Goal: Task Accomplishment & Management: Manage account settings

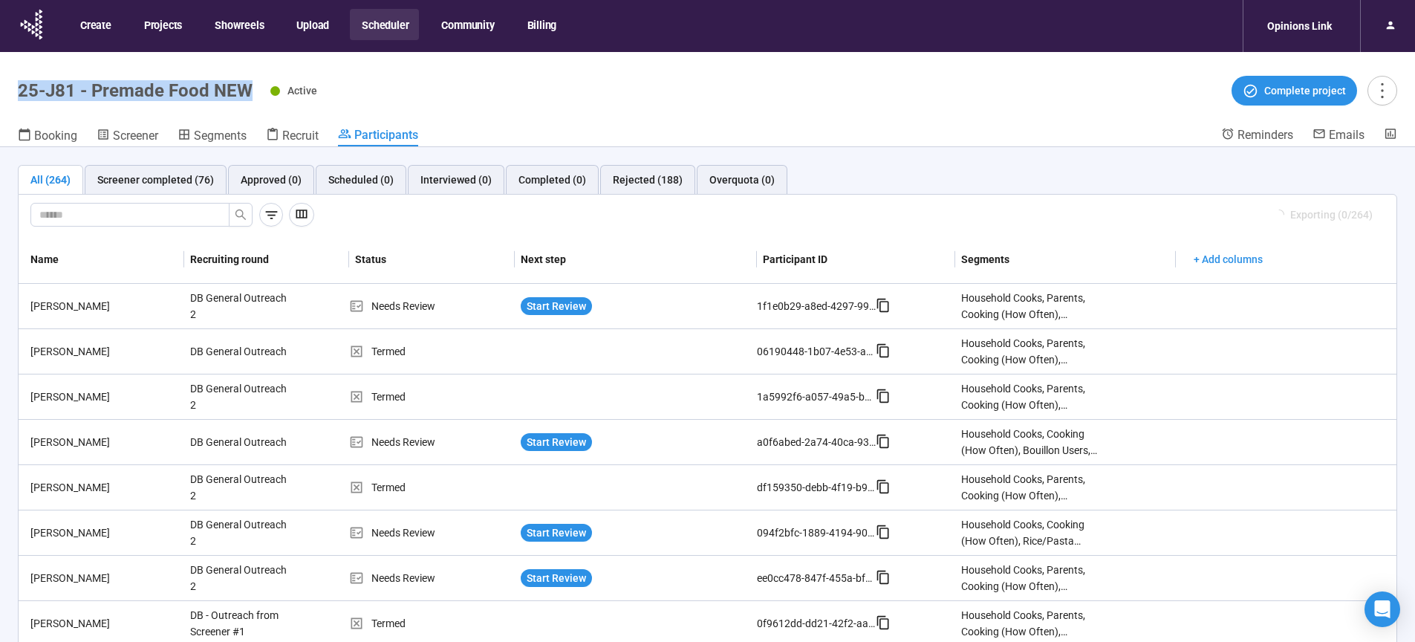
click at [380, 28] on button "Scheduler" at bounding box center [384, 24] width 69 height 31
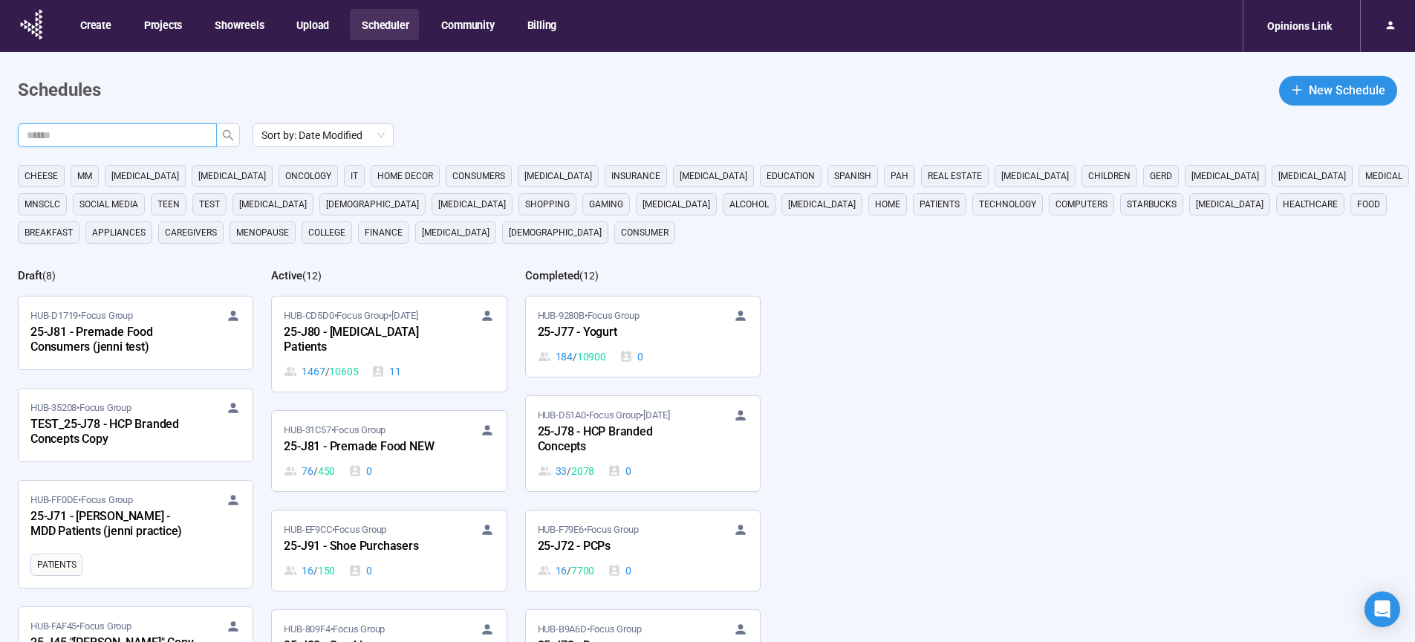
click at [178, 137] on input "text" at bounding box center [111, 135] width 169 height 16
type input "**"
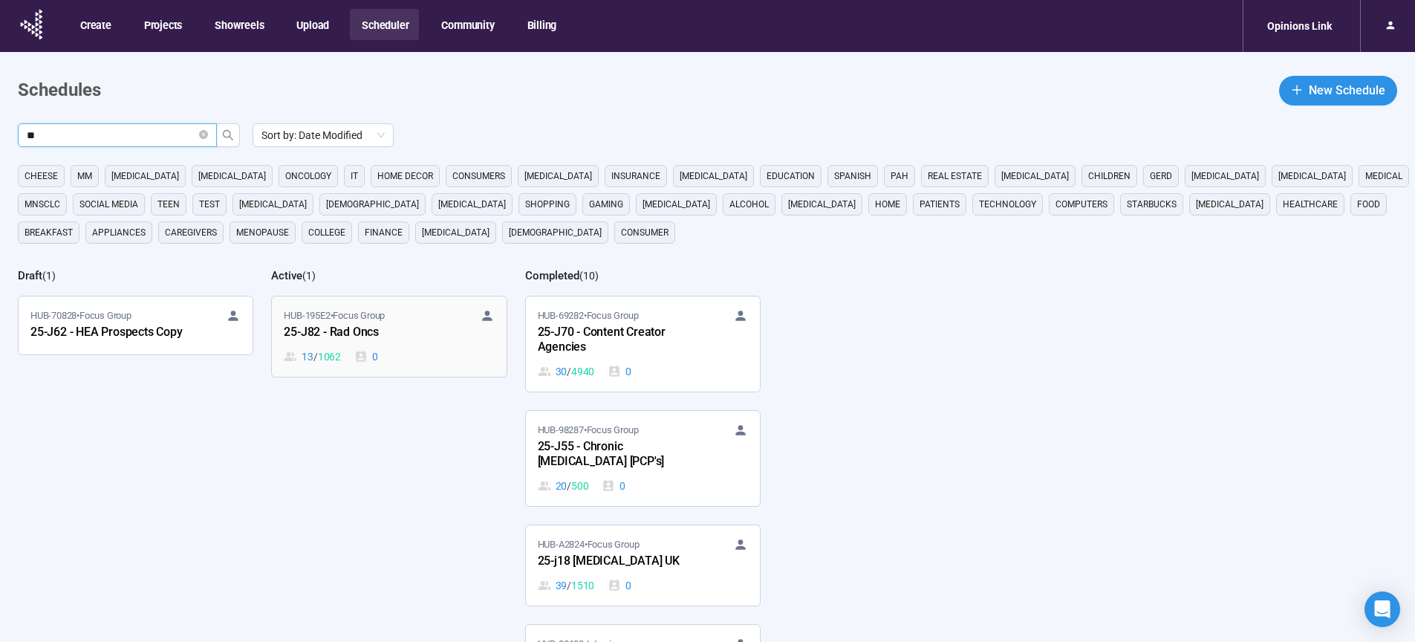
click at [351, 345] on div "HUB-195E2 • Focus Group 25-J82 - Rad Oncs 13 / 1062 0" at bounding box center [389, 336] width 210 height 56
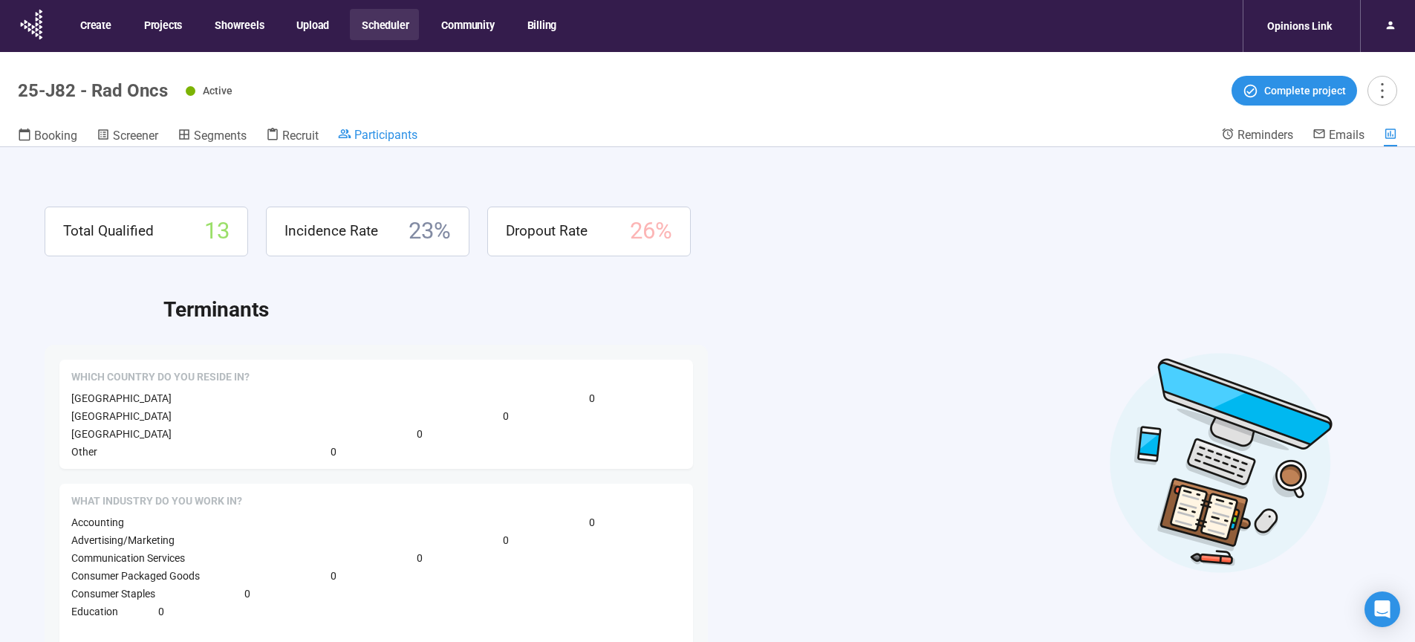
click at [380, 140] on span "Participants" at bounding box center [385, 135] width 63 height 14
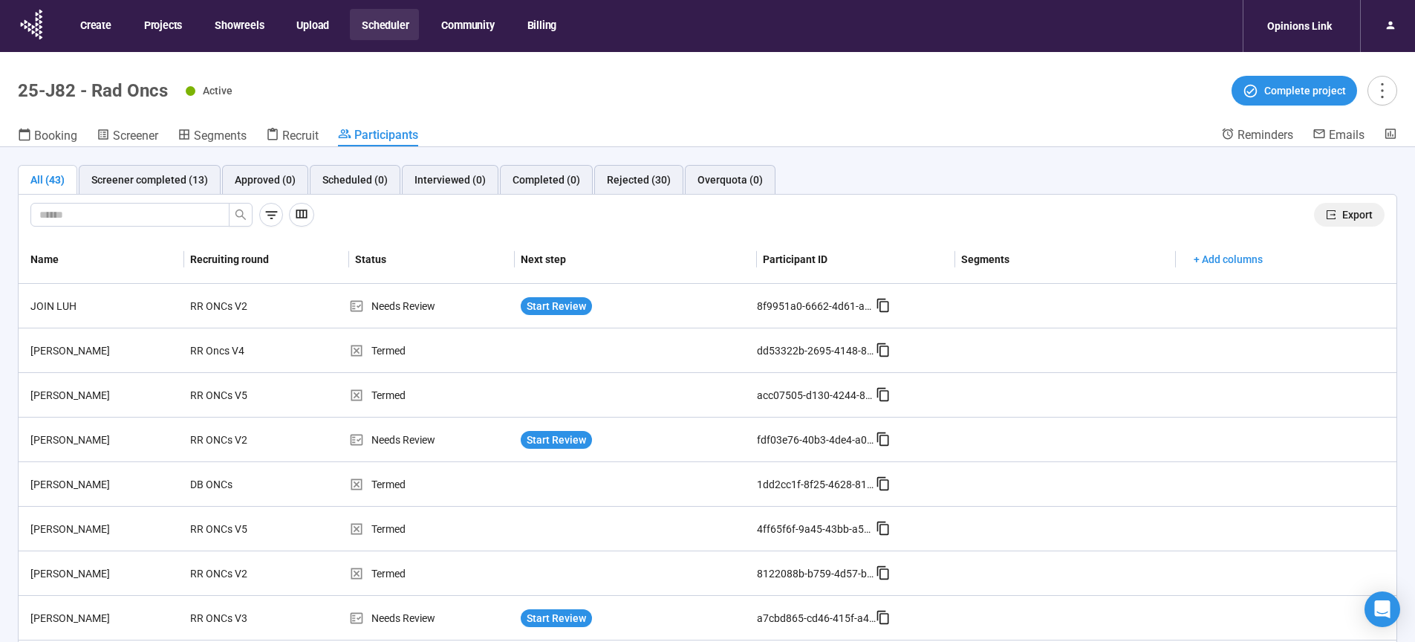
click at [1326, 214] on button "Export" at bounding box center [1349, 215] width 71 height 24
click at [371, 22] on button "Scheduler" at bounding box center [384, 24] width 69 height 31
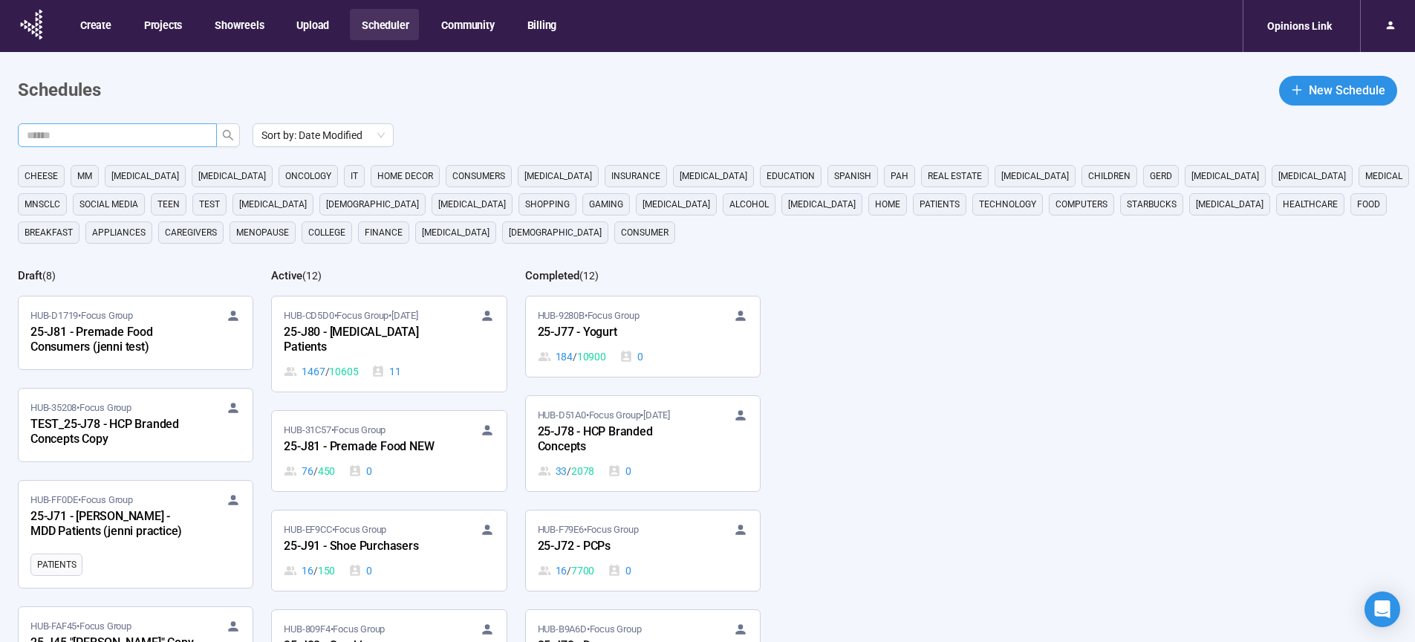
click at [176, 131] on input "text" at bounding box center [111, 135] width 169 height 16
type input "**"
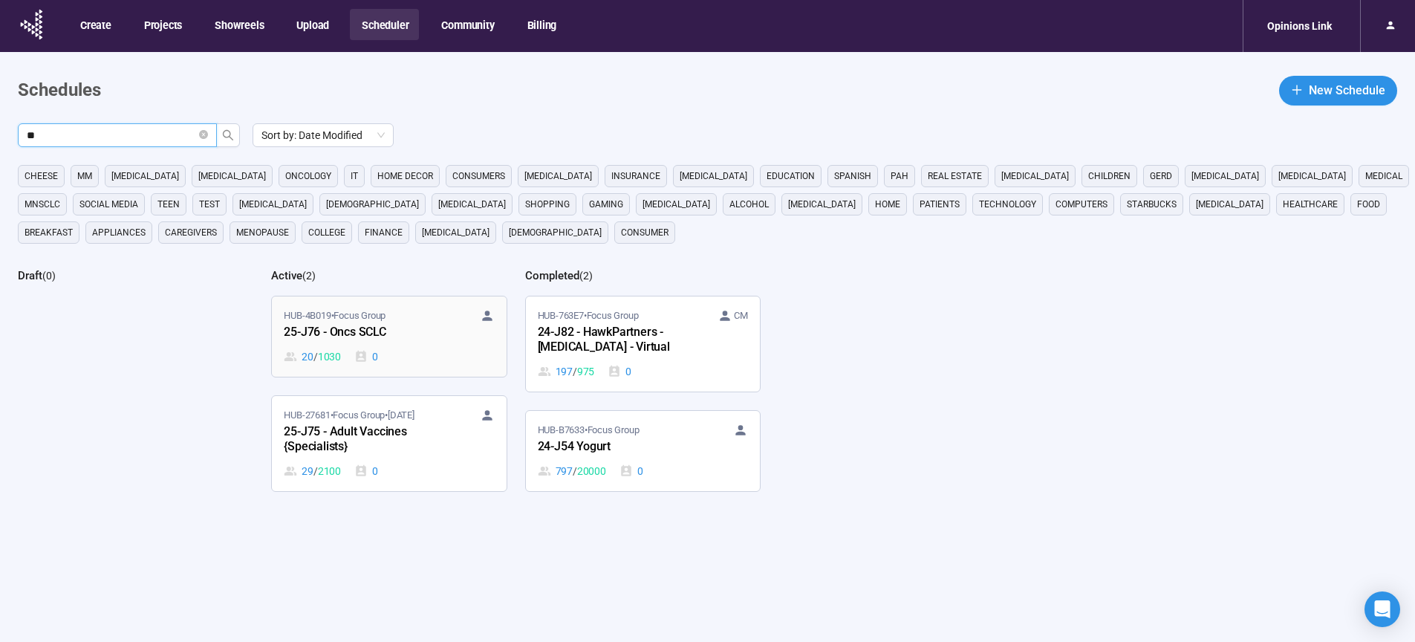
click at [322, 333] on div "25-J76 - Oncs SCLC" at bounding box center [365, 332] width 163 height 19
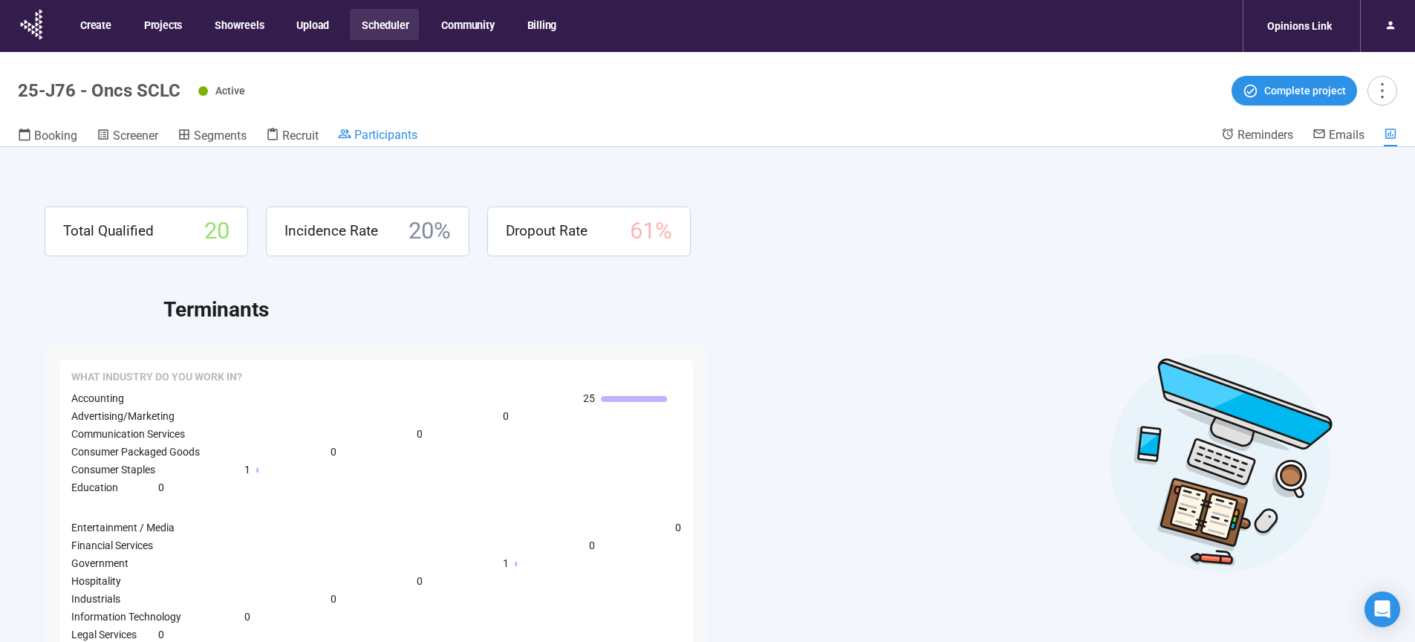
click at [389, 134] on span "Participants" at bounding box center [385, 135] width 63 height 14
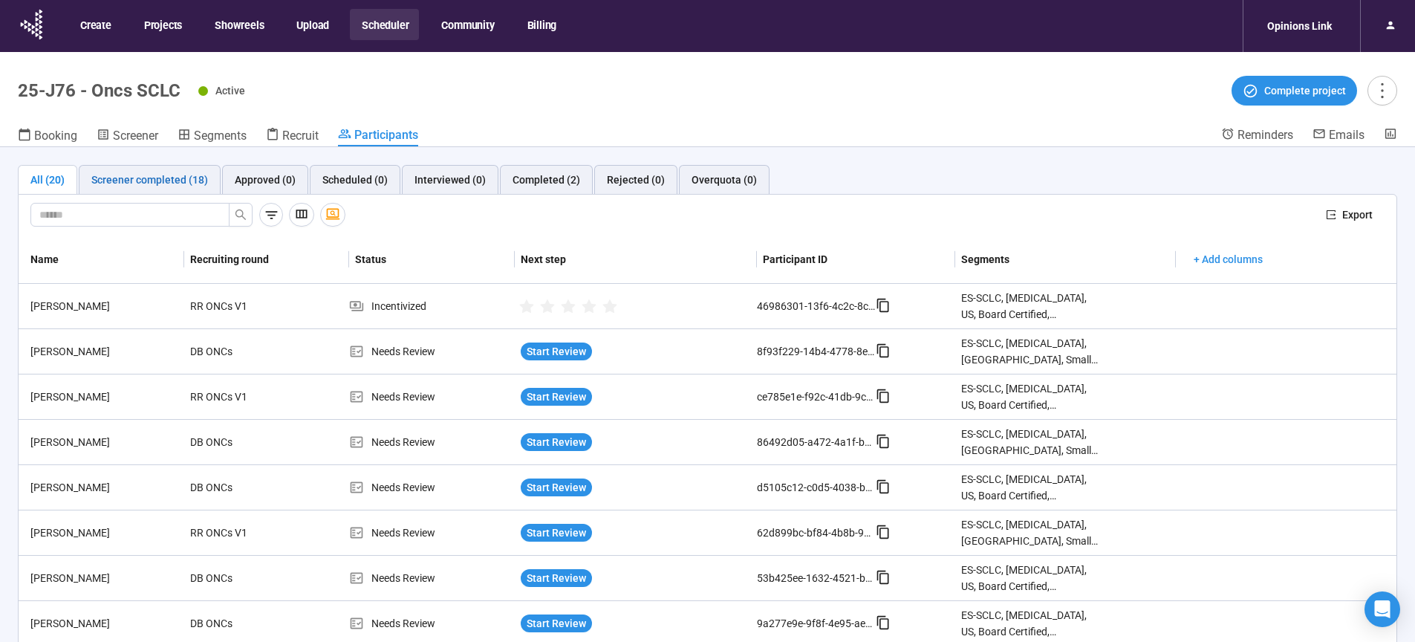
click at [141, 183] on div "Screener completed (18)" at bounding box center [149, 180] width 117 height 16
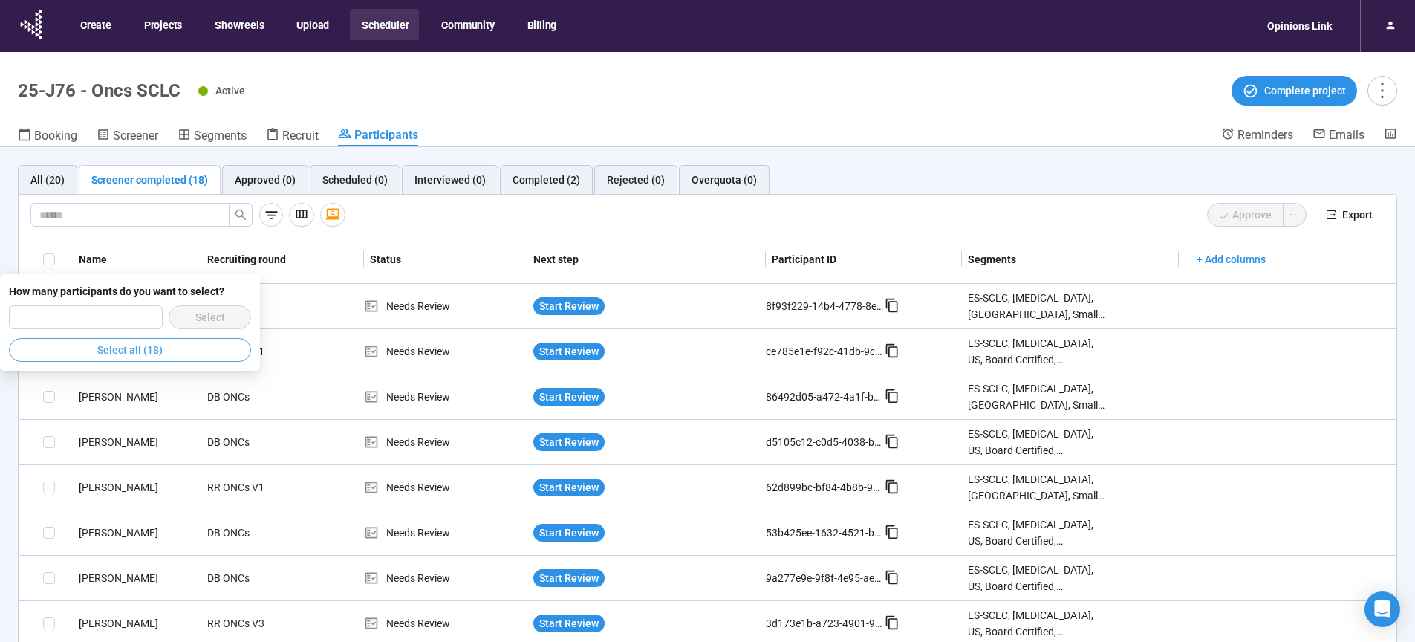
click at [137, 348] on span "Select all (18)" at bounding box center [129, 350] width 65 height 16
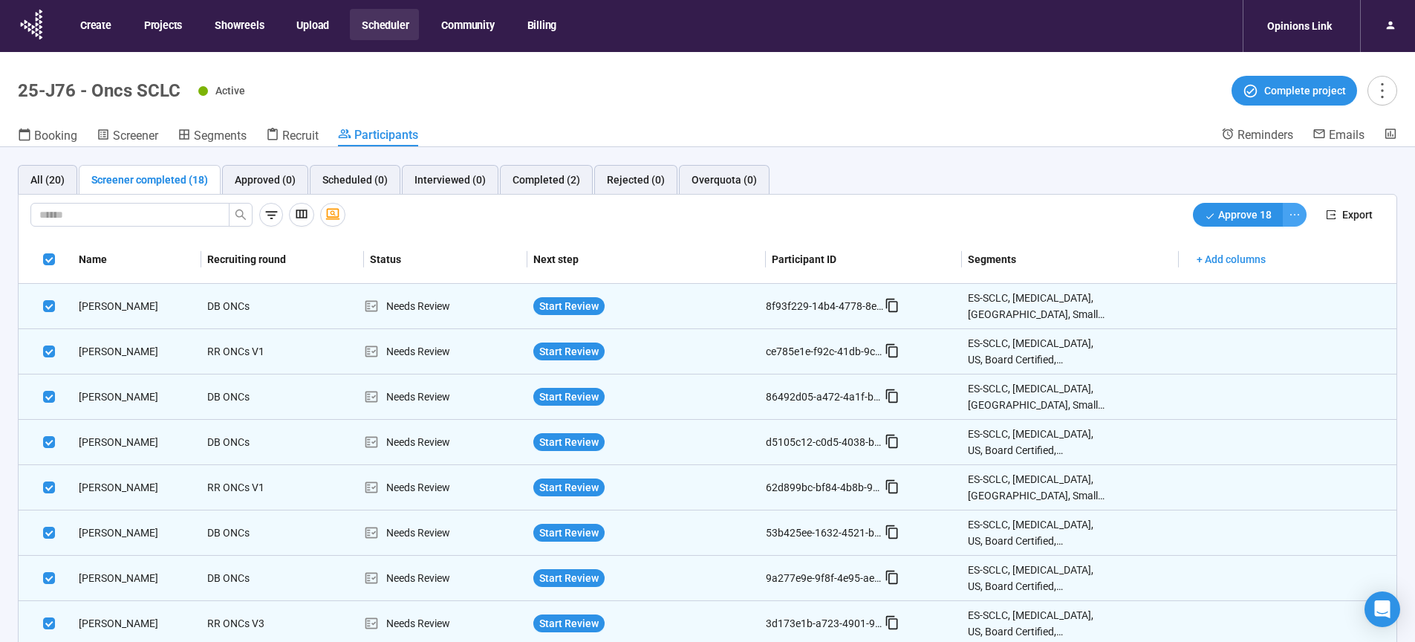
click at [1290, 215] on icon "ellipsis" at bounding box center [1294, 214] width 9 height 1
click at [1217, 268] on span "Decline" at bounding box center [1235, 268] width 94 height 16
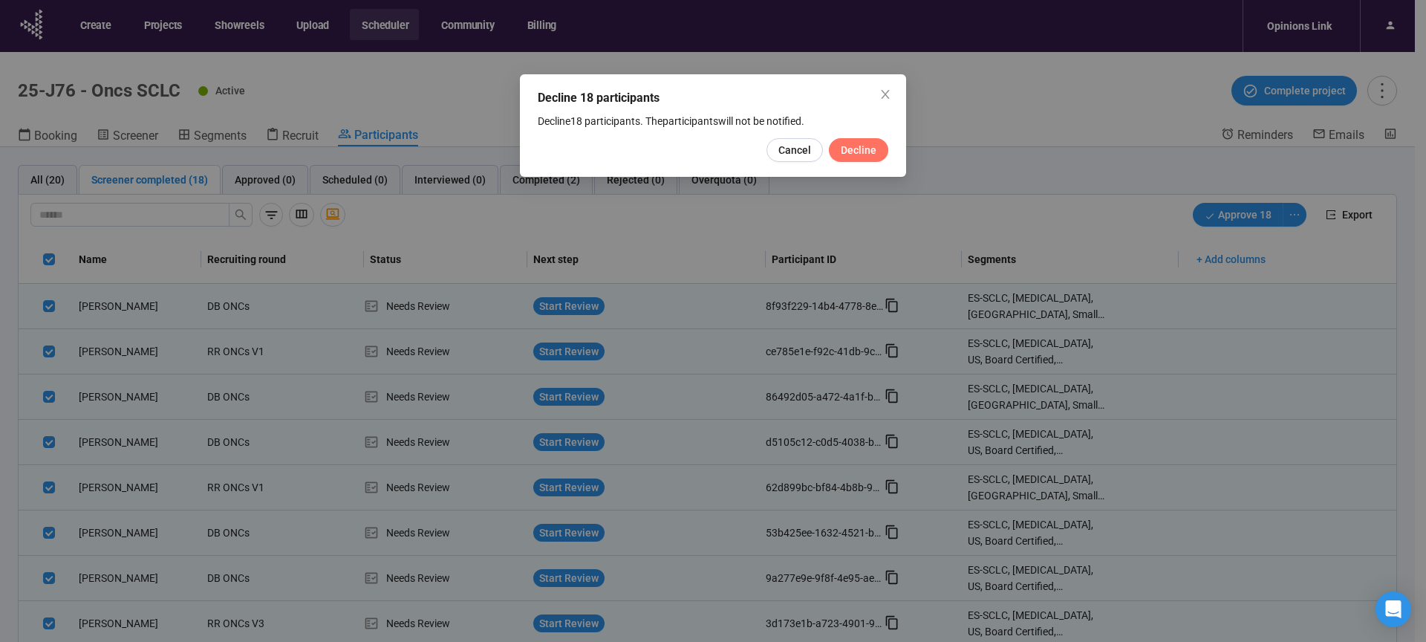
click at [873, 154] on span "Decline" at bounding box center [859, 150] width 36 height 16
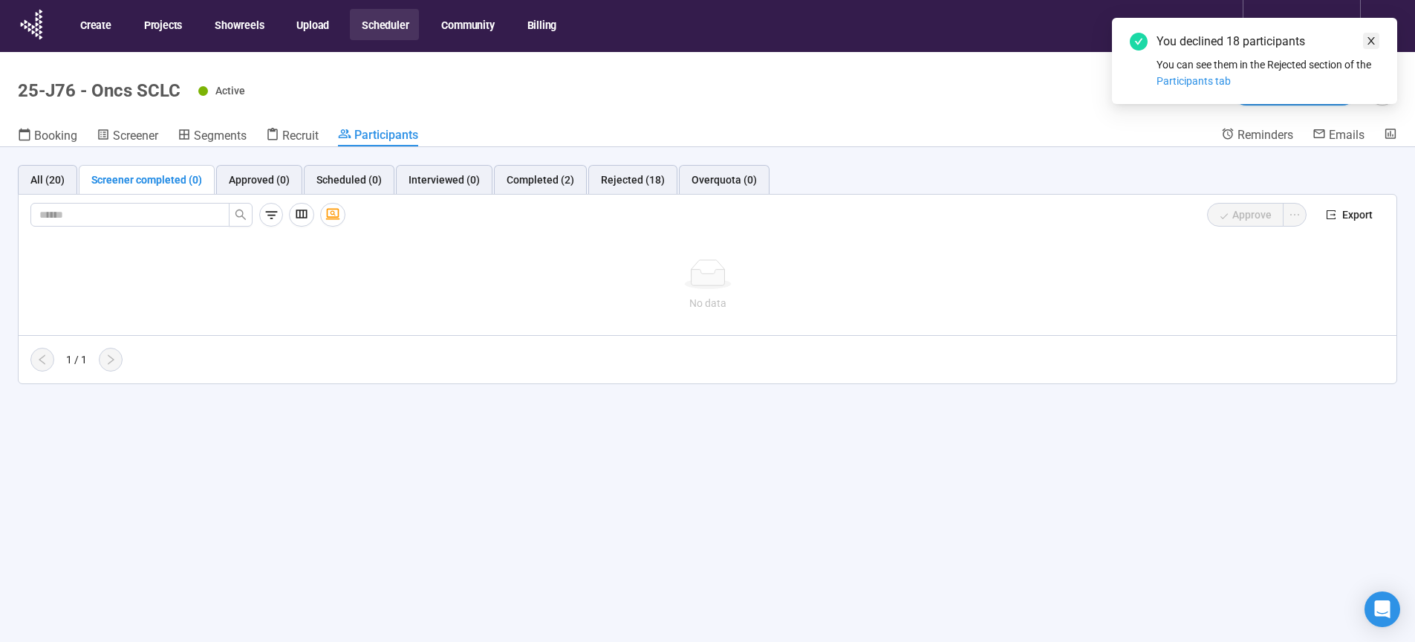
click at [1371, 42] on icon "close" at bounding box center [1371, 41] width 10 height 10
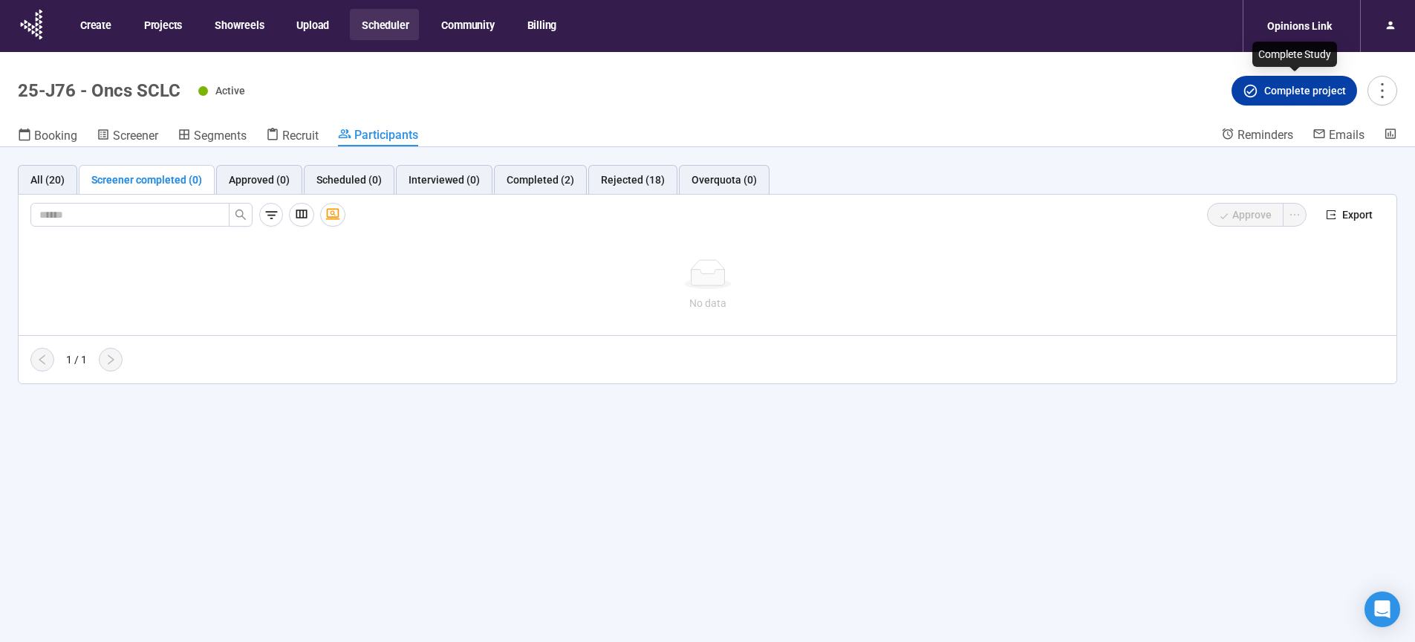
click at [1319, 93] on span "Complete project" at bounding box center [1305, 90] width 82 height 16
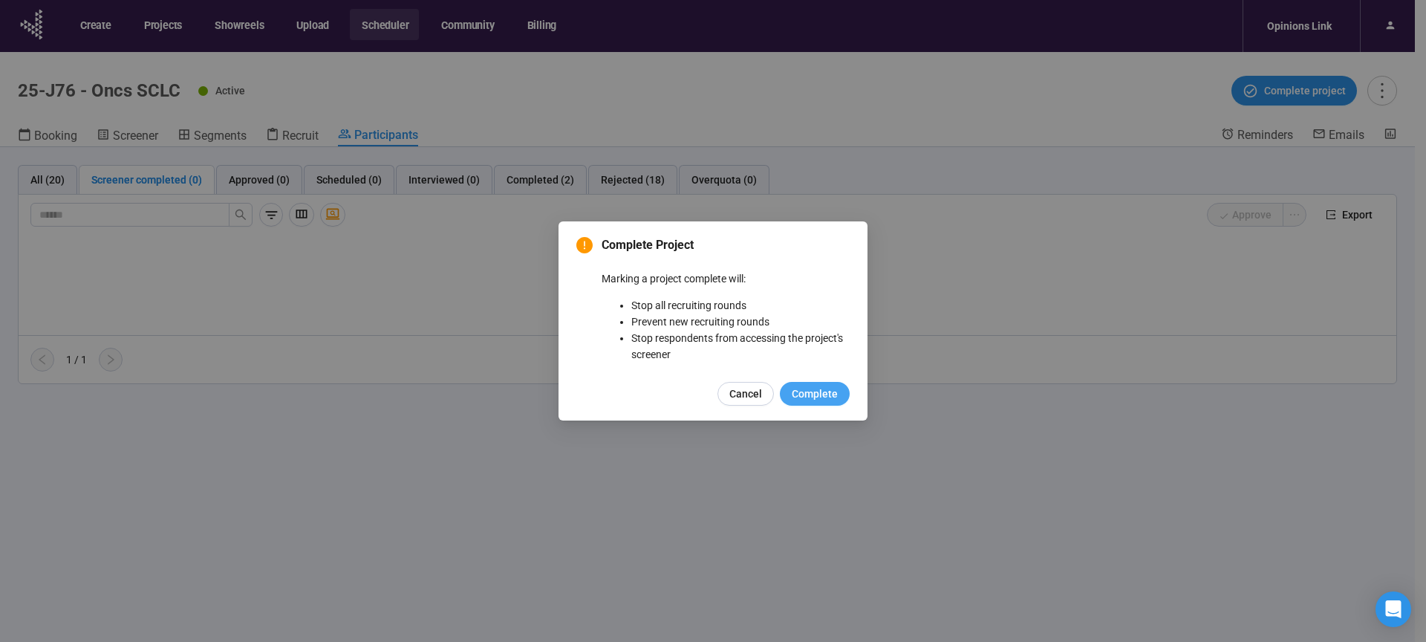
click at [815, 391] on span "Complete" at bounding box center [815, 393] width 46 height 16
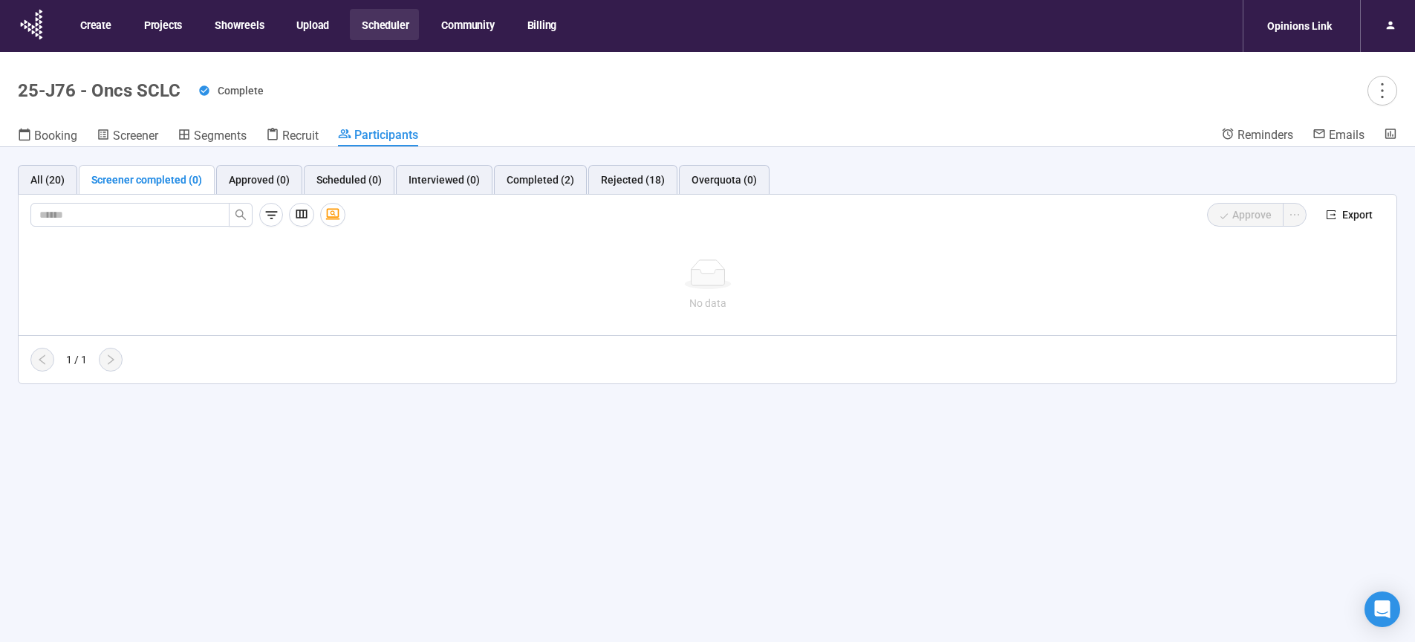
click at [388, 26] on button "Scheduler" at bounding box center [384, 24] width 69 height 31
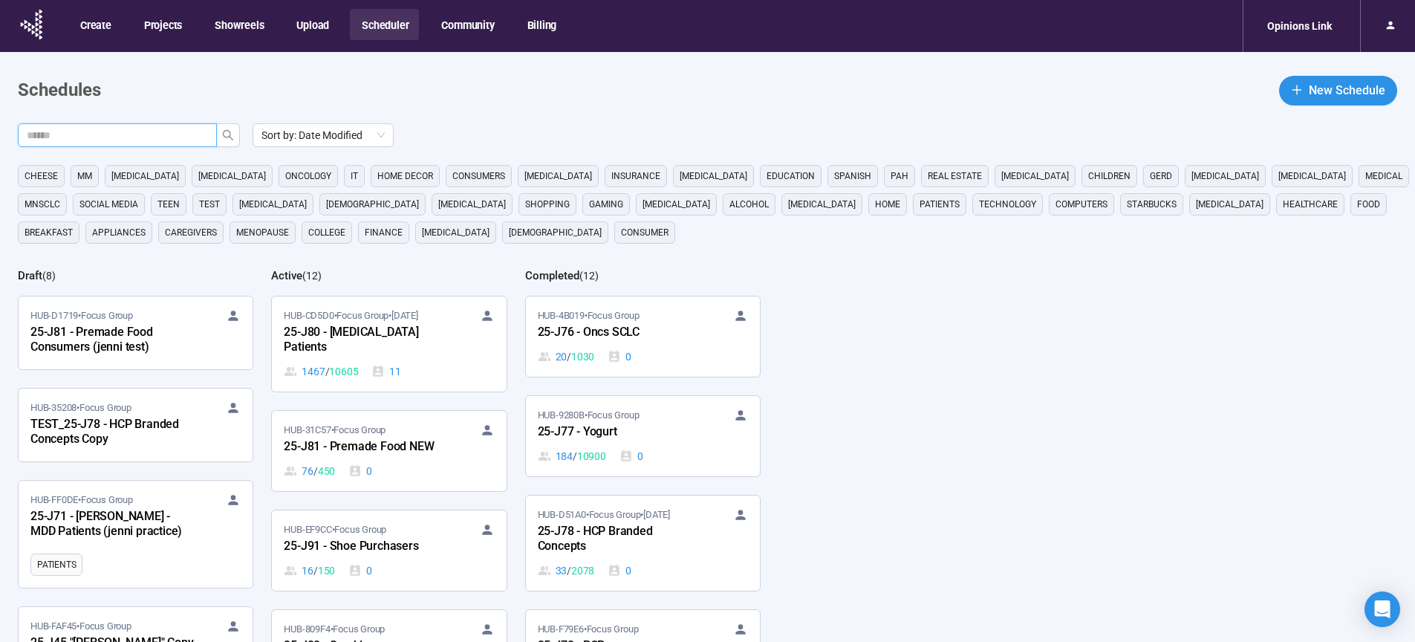
click at [166, 132] on input "text" at bounding box center [111, 135] width 169 height 16
type input "**"
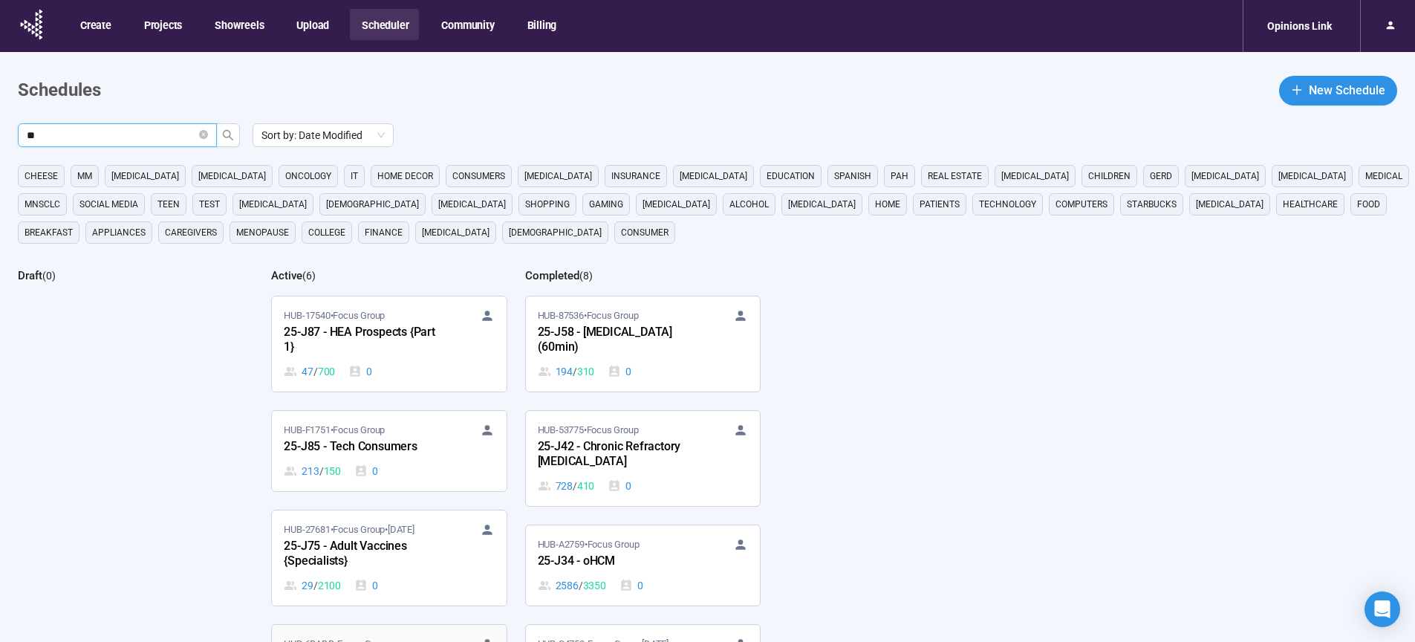
scroll to position [151, 0]
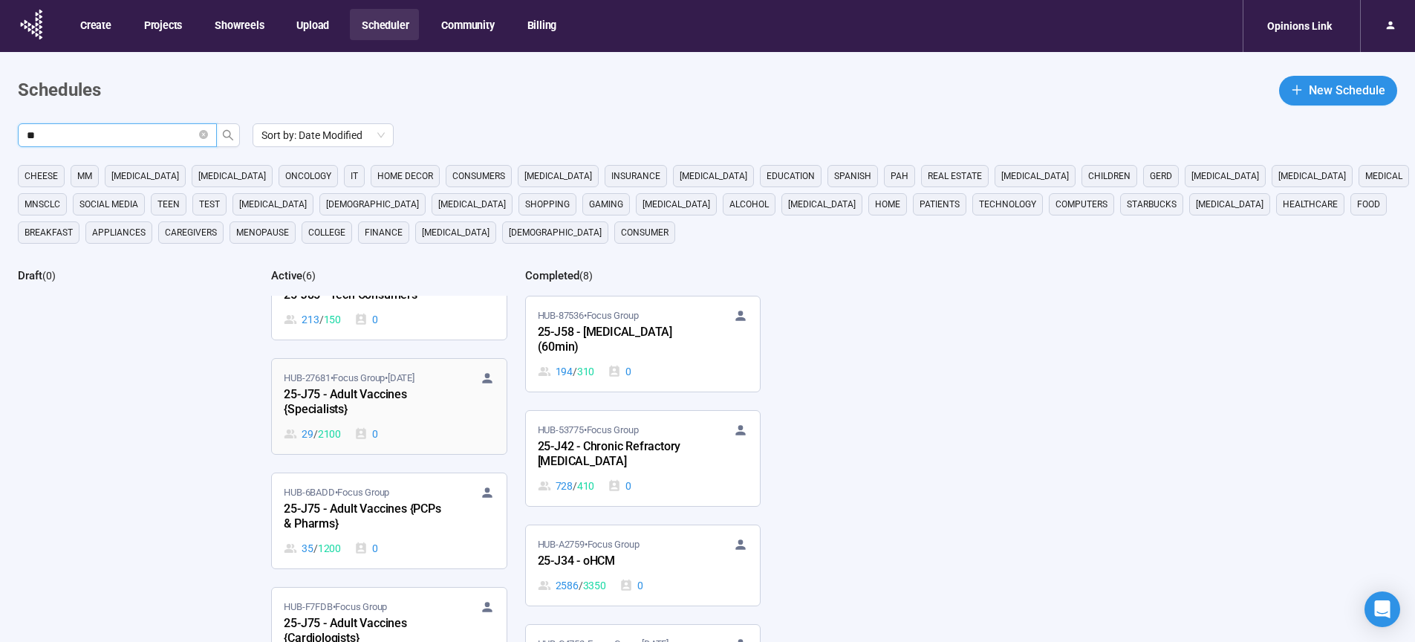
click at [359, 401] on div "25-J75 - Adult Vaccines {Specialists}" at bounding box center [365, 402] width 163 height 34
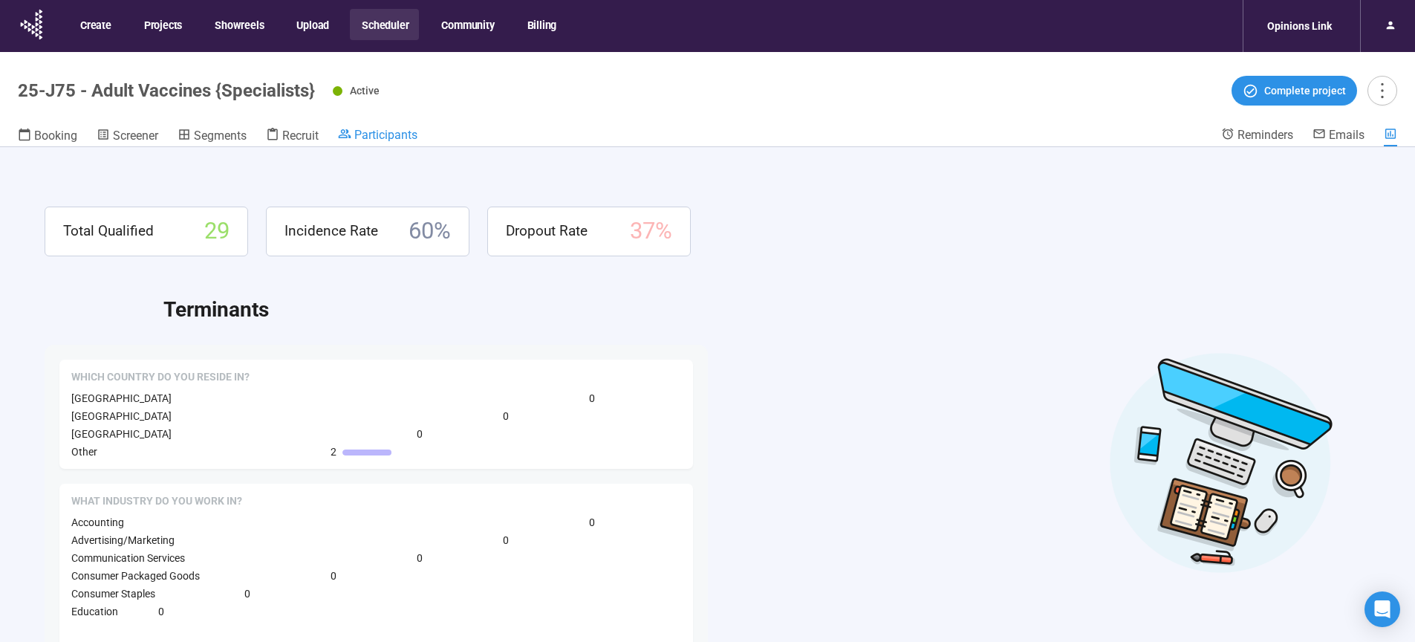
click at [384, 133] on span "Participants" at bounding box center [385, 135] width 63 height 14
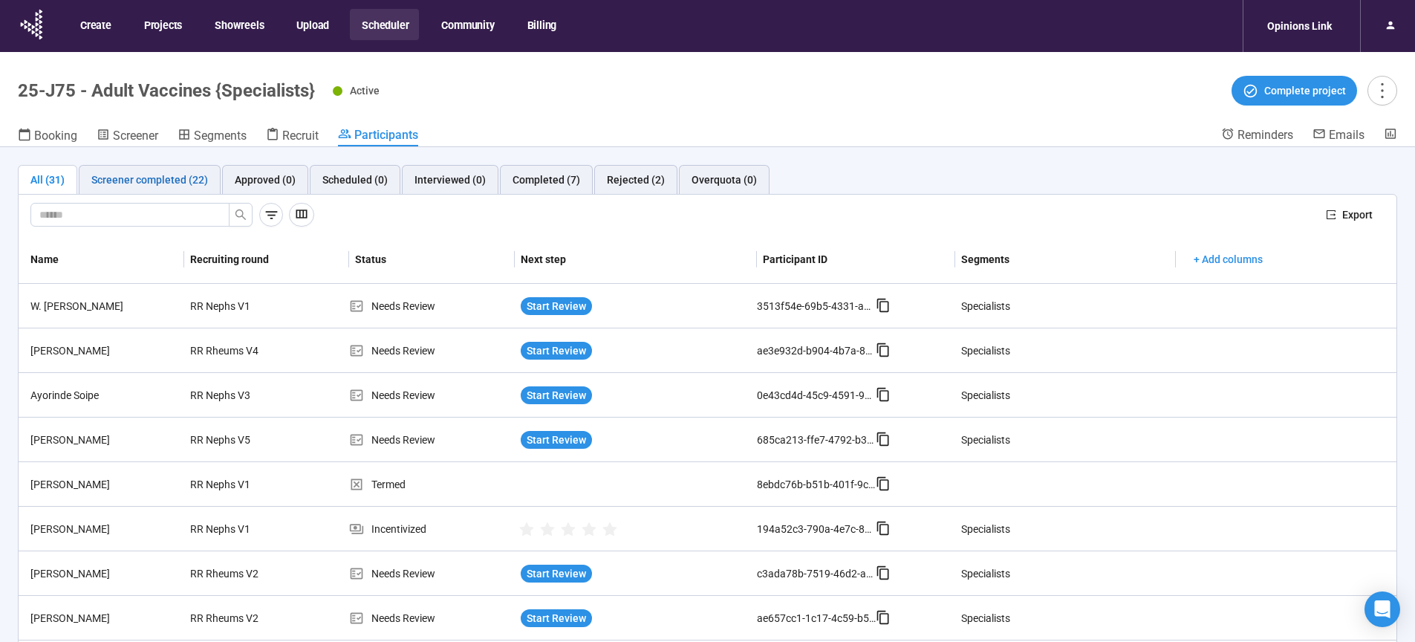
click at [159, 181] on div "Screener completed (22)" at bounding box center [149, 180] width 117 height 16
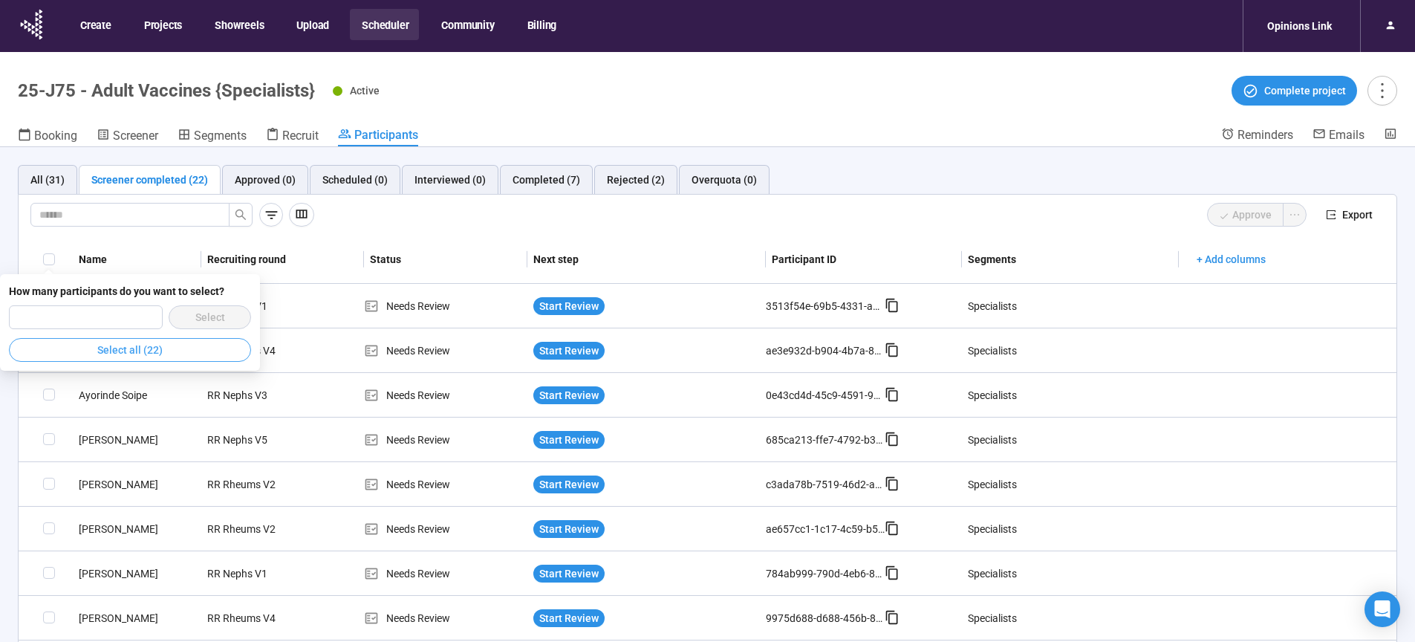
click at [174, 350] on button "Select all (22)" at bounding box center [130, 350] width 242 height 24
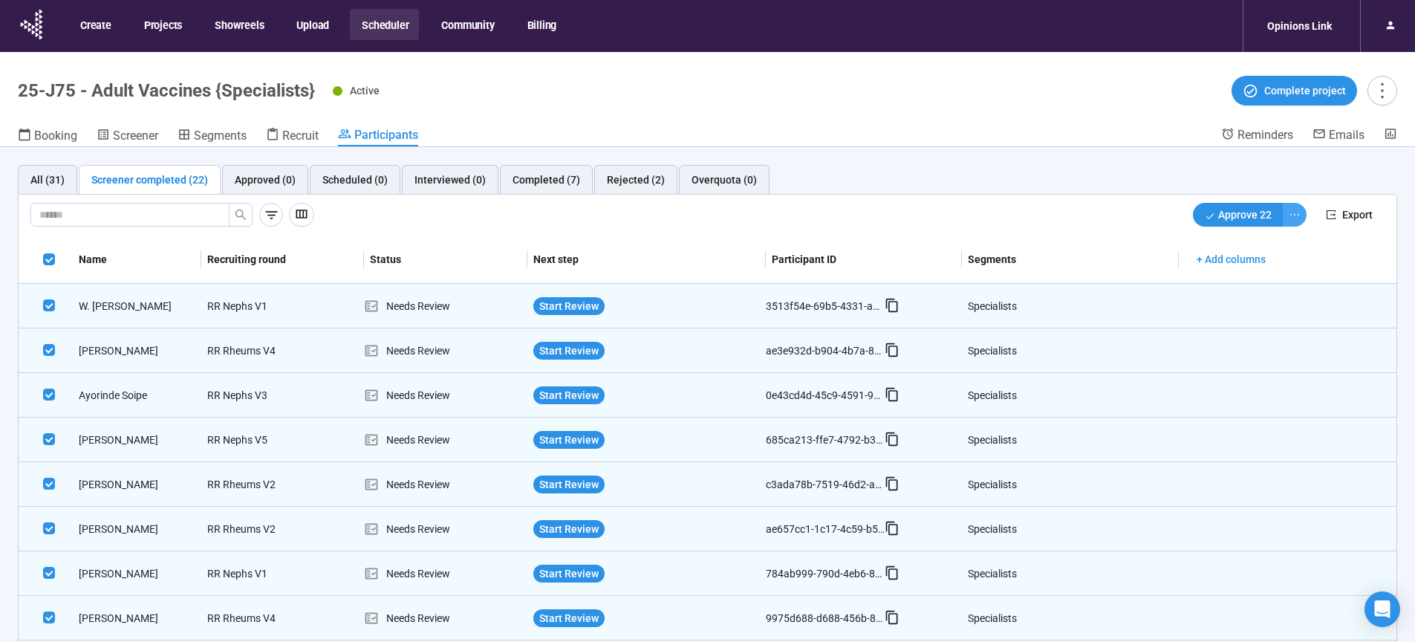
click at [1288, 220] on icon "ellipsis" at bounding box center [1294, 215] width 12 height 12
click at [1207, 270] on button "+ Add columns" at bounding box center [1230, 259] width 93 height 24
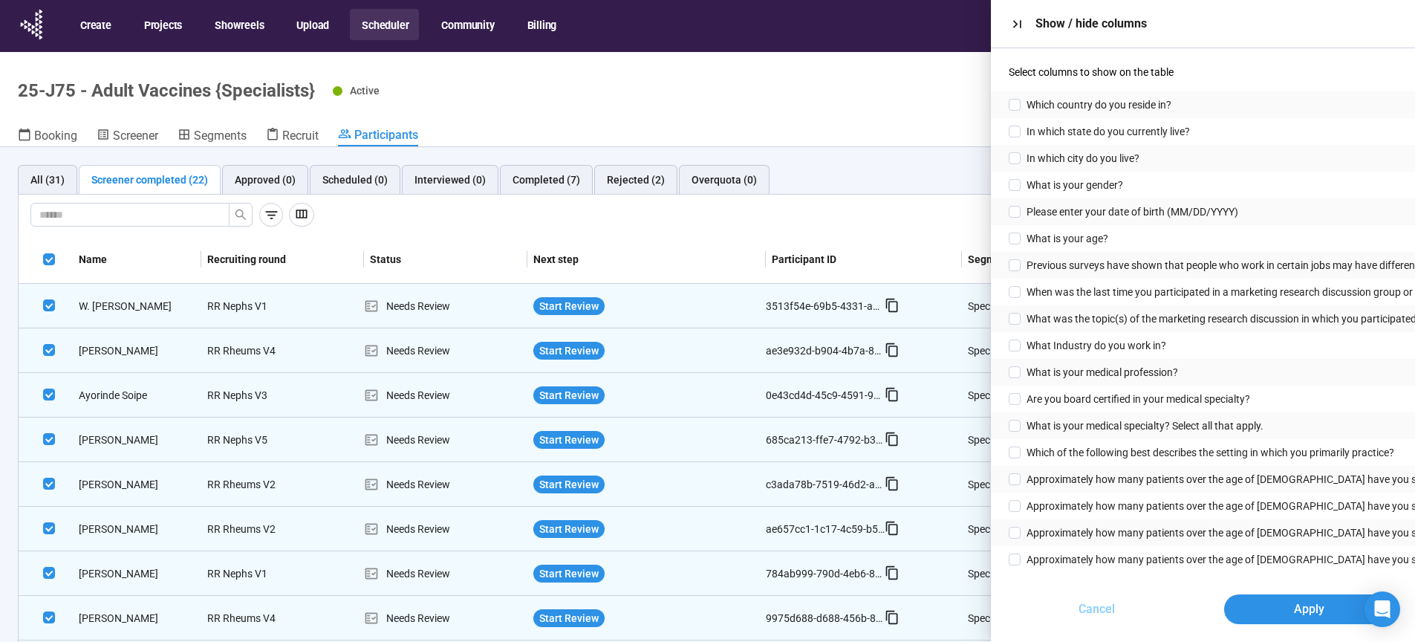
click at [1097, 615] on span "Cancel" at bounding box center [1096, 608] width 36 height 19
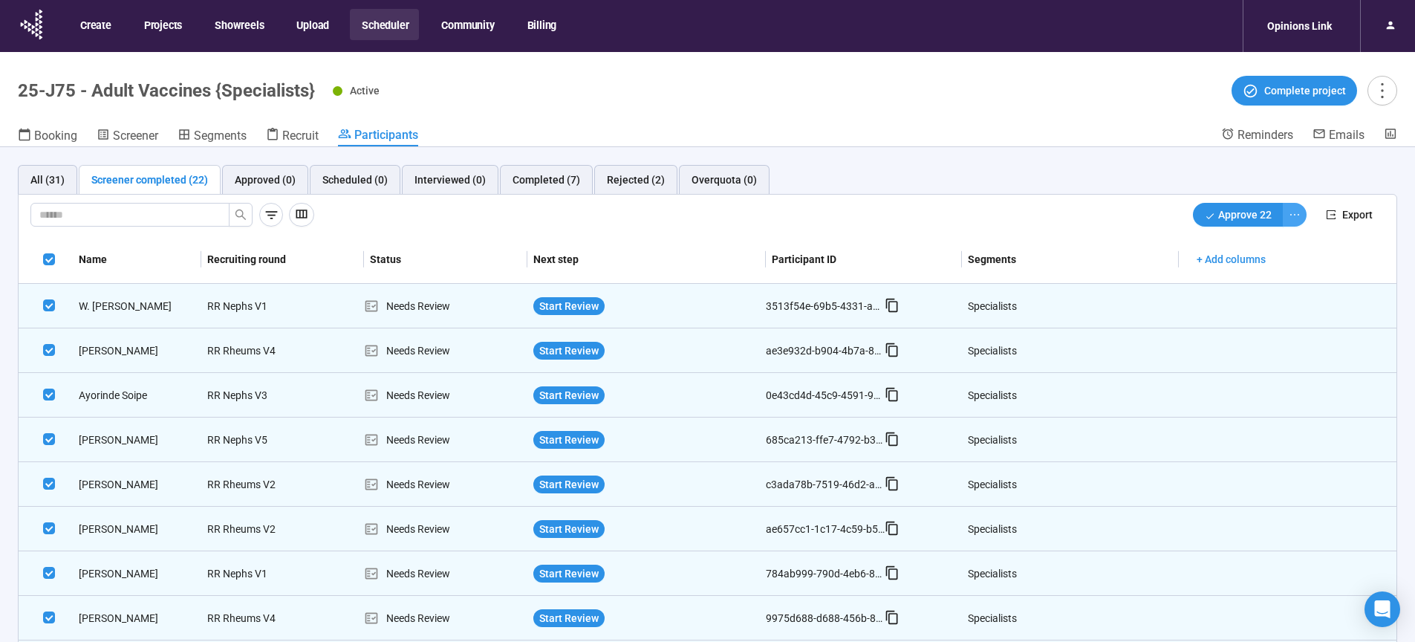
click at [1288, 213] on icon "ellipsis" at bounding box center [1294, 215] width 12 height 12
click at [1215, 267] on span "Decline" at bounding box center [1235, 268] width 94 height 16
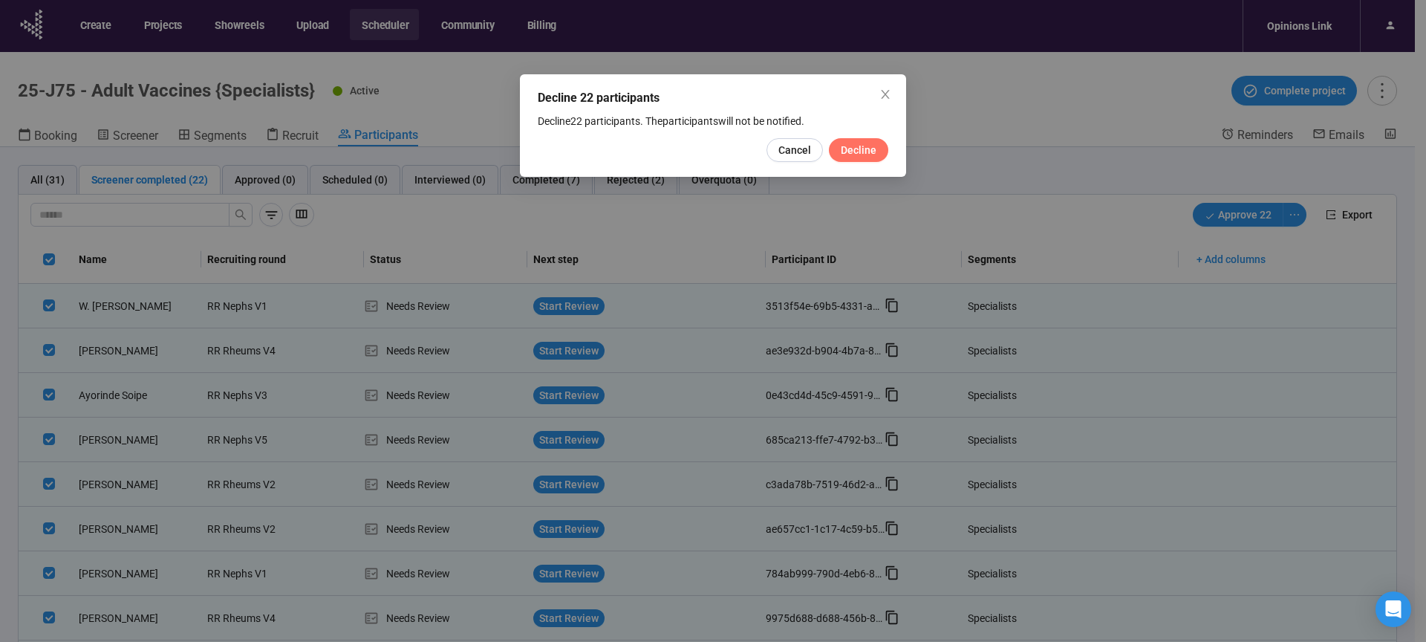
click at [848, 148] on span "Decline" at bounding box center [859, 150] width 36 height 16
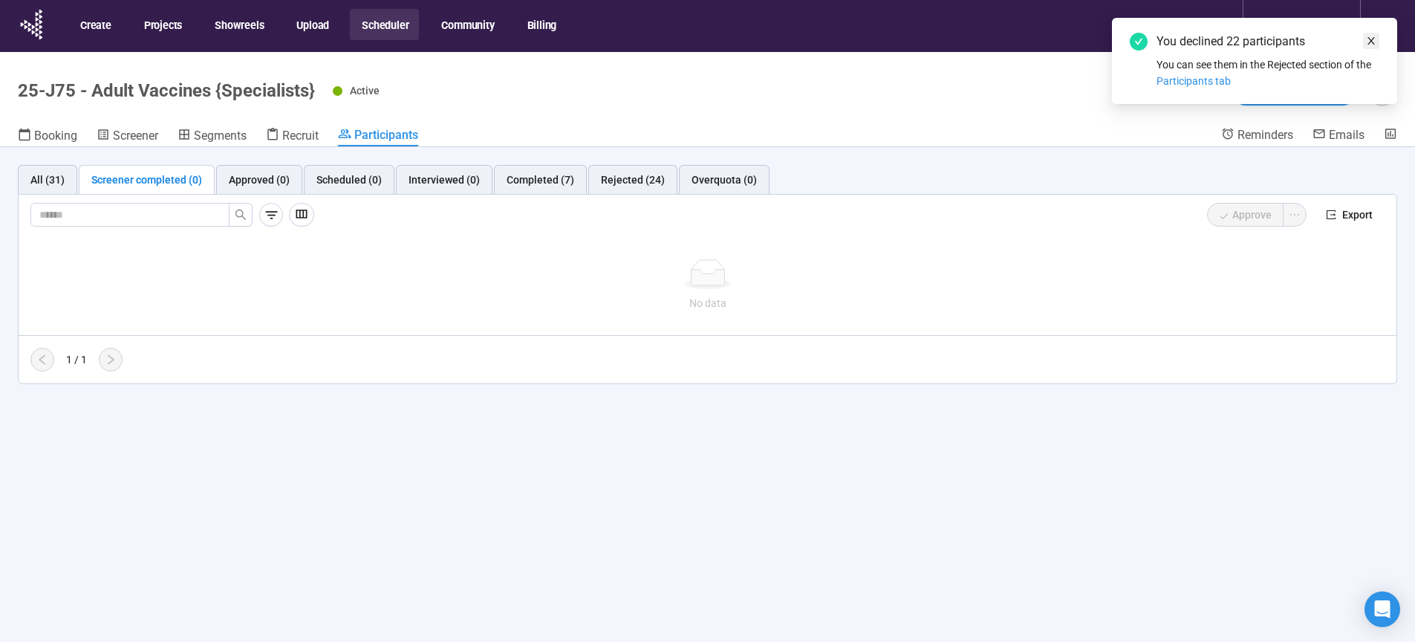
click at [1374, 43] on icon "close" at bounding box center [1370, 40] width 7 height 7
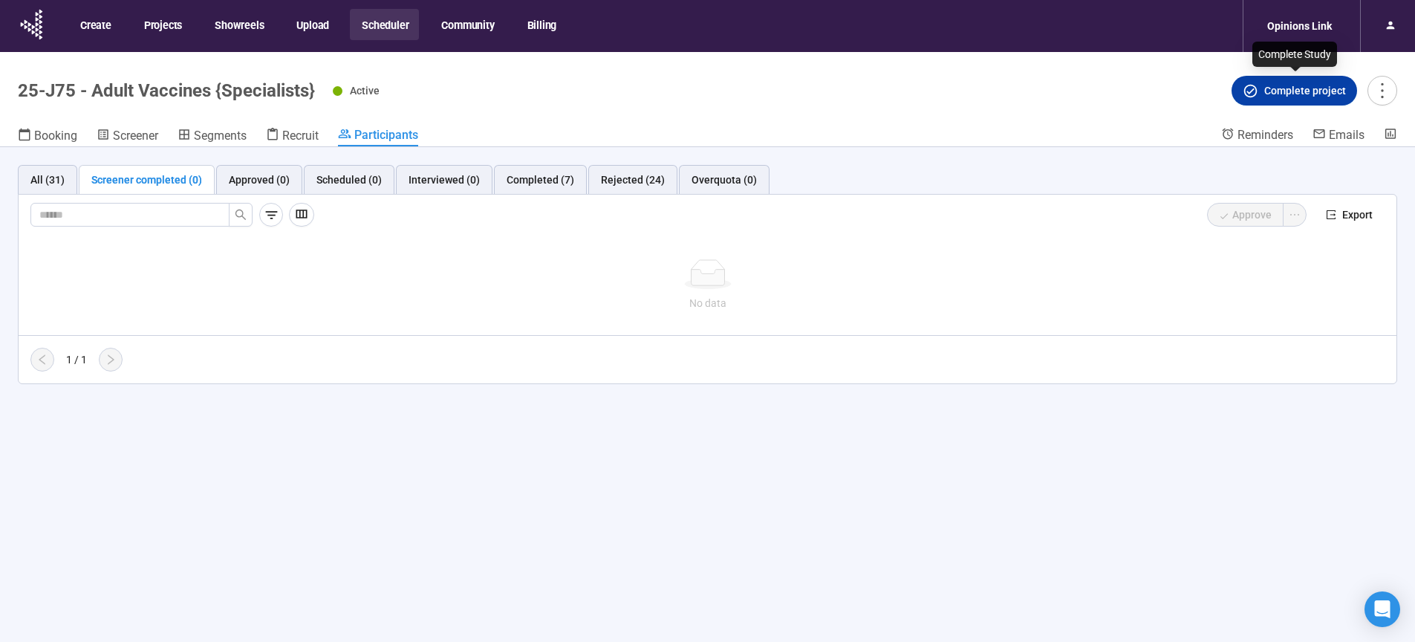
click at [1263, 87] on span "Complete project" at bounding box center [1293, 90] width 103 height 16
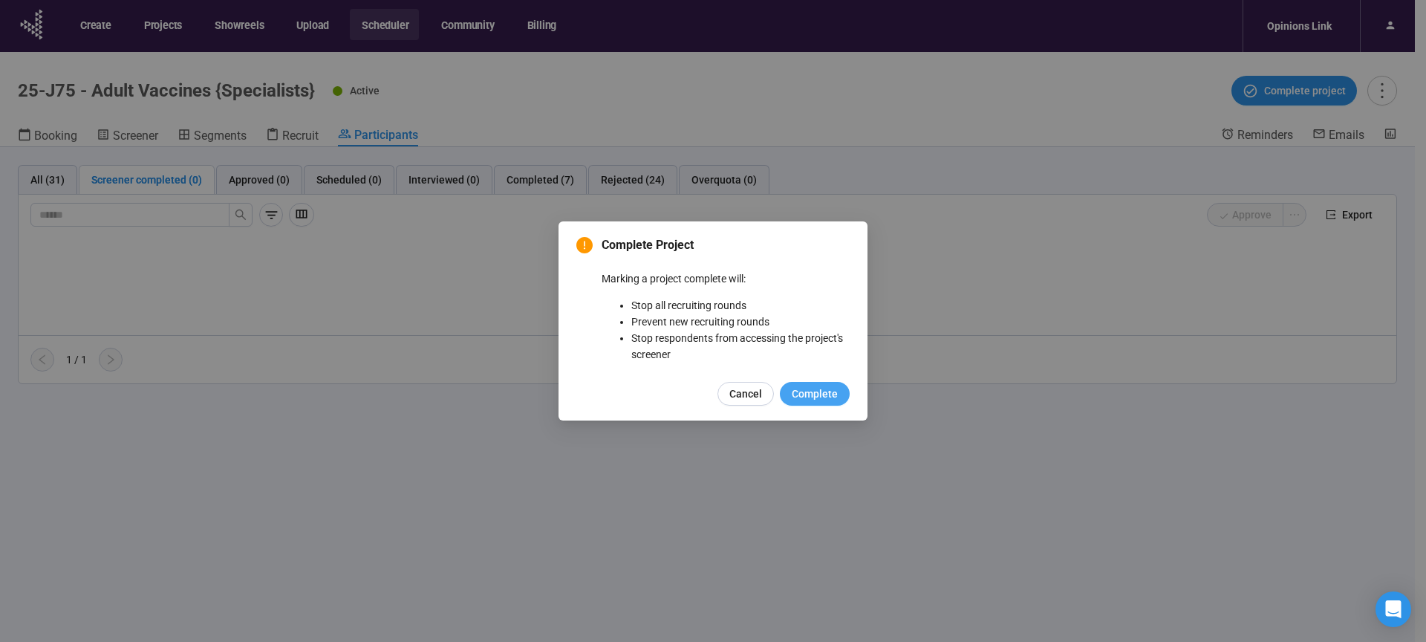
click at [824, 397] on span "Complete" at bounding box center [815, 393] width 46 height 16
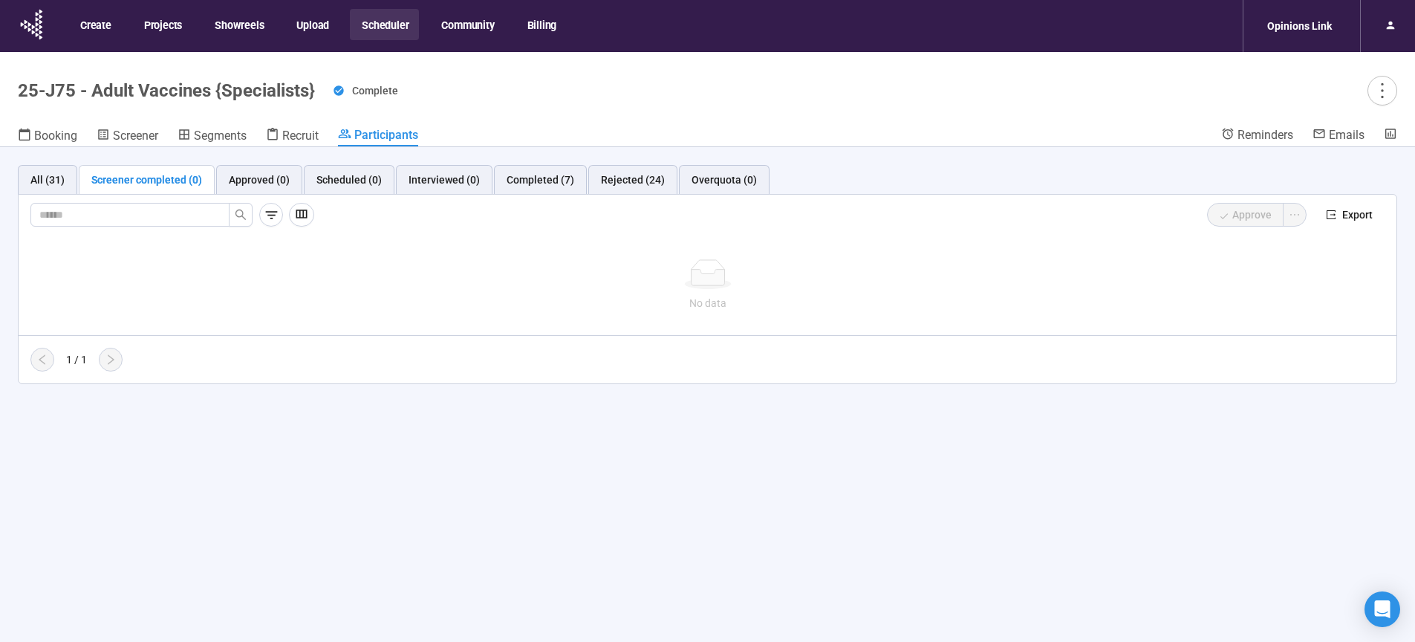
click at [385, 26] on button "Scheduler" at bounding box center [384, 24] width 69 height 31
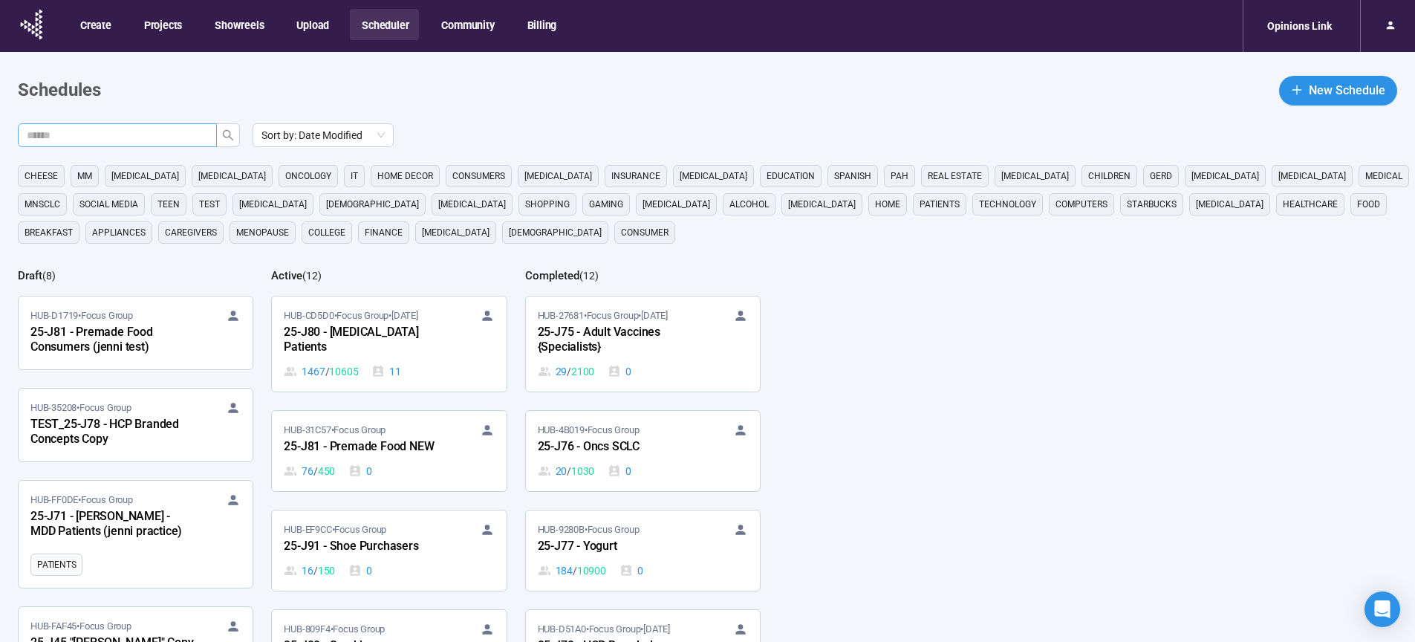
click at [117, 133] on input "text" at bounding box center [111, 135] width 169 height 16
type input "**"
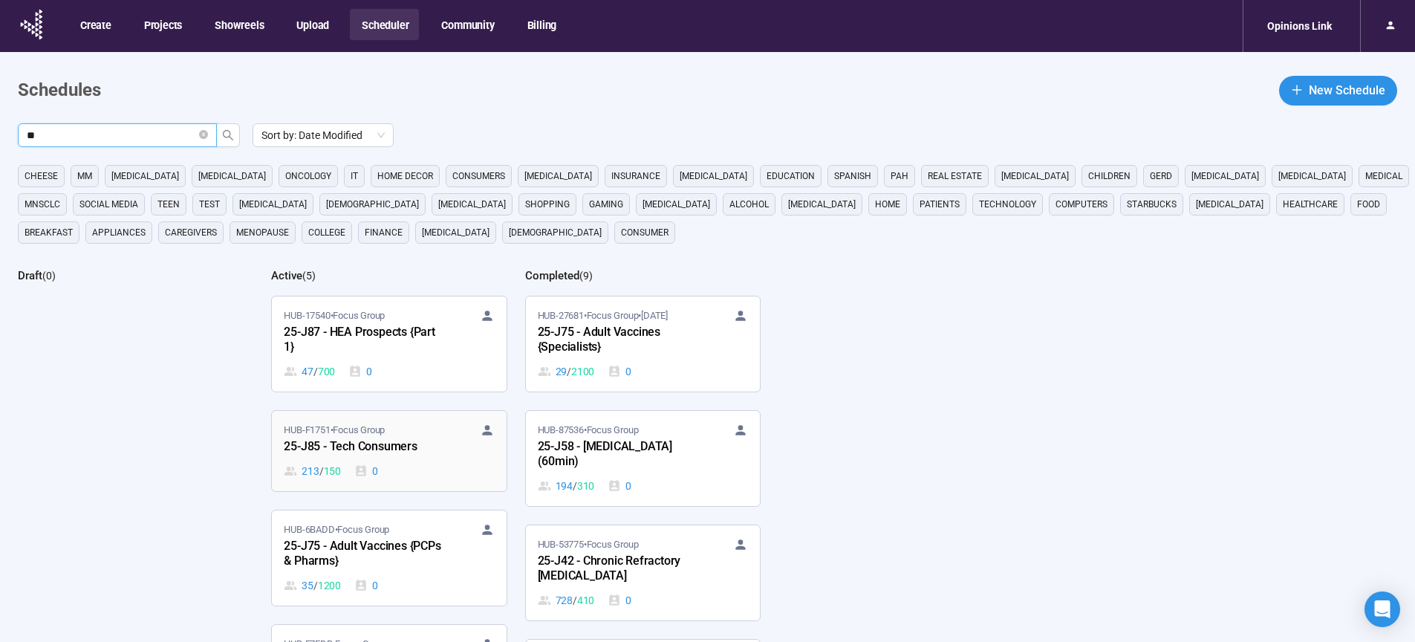
scroll to position [38, 0]
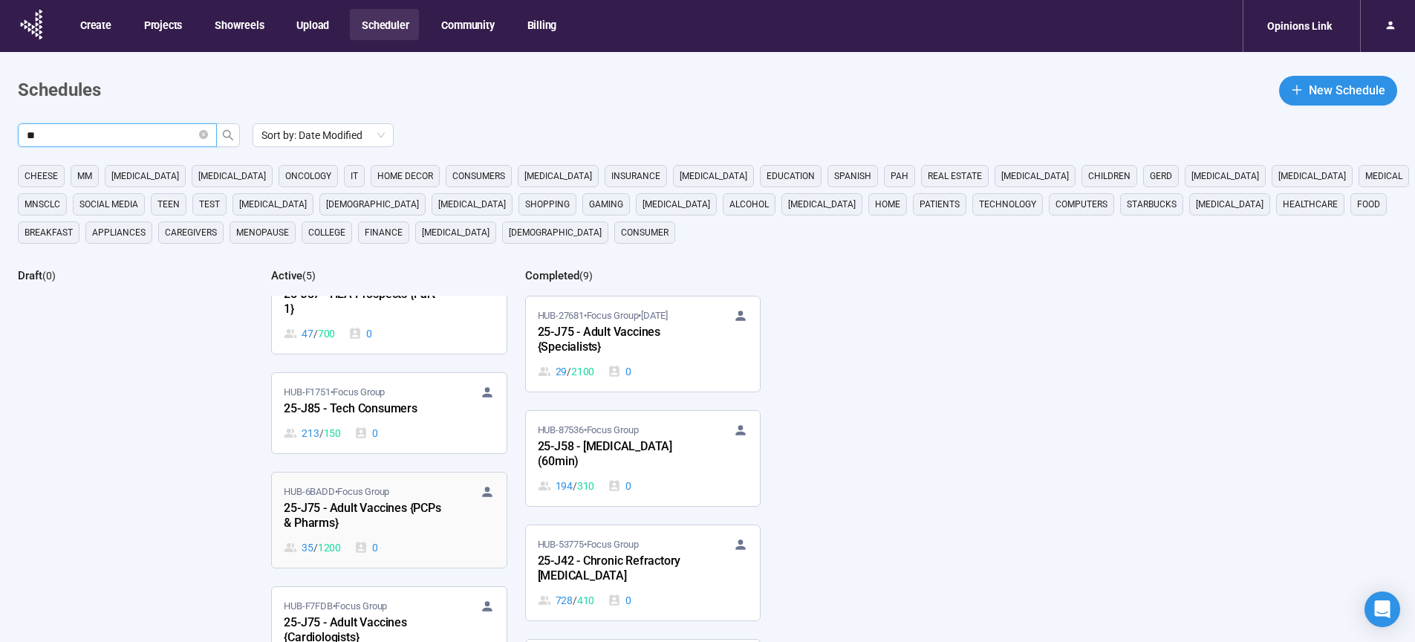
click at [385, 504] on div "25-J75 - Adult Vaccines {PCPs & Pharms}" at bounding box center [365, 516] width 163 height 34
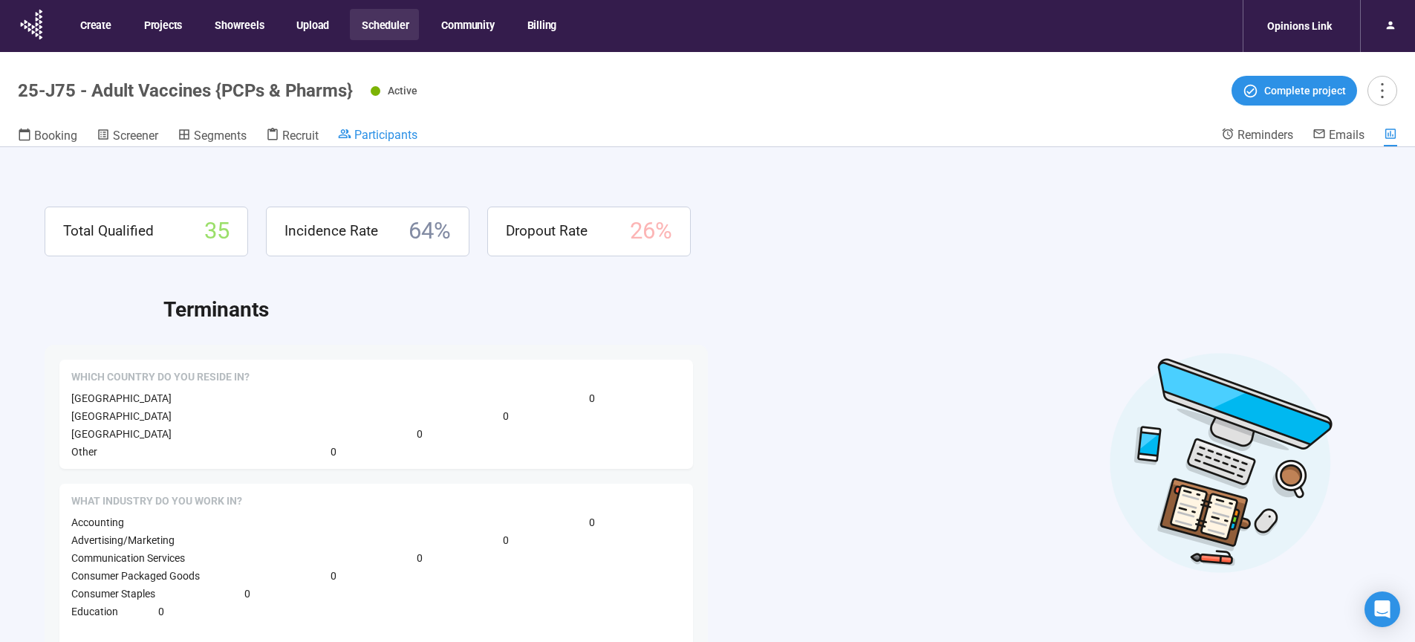
click at [389, 135] on span "Participants" at bounding box center [385, 135] width 63 height 14
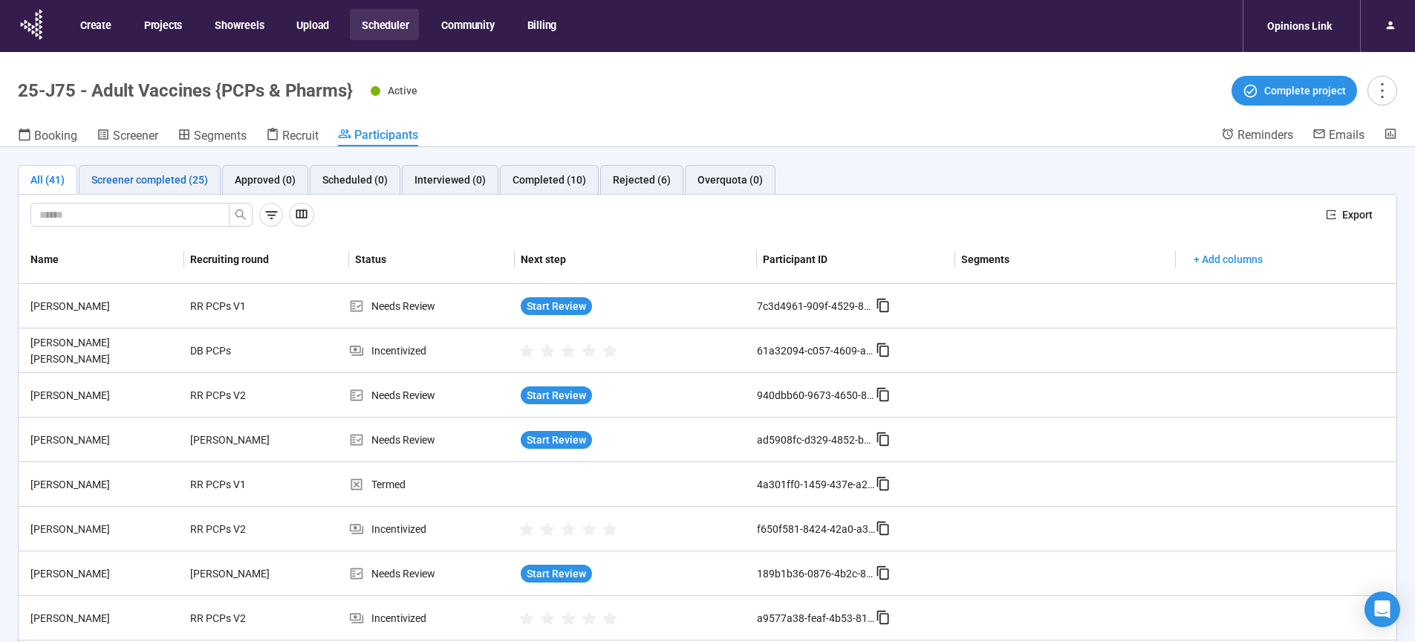
click at [179, 183] on div "Screener completed (25)" at bounding box center [149, 180] width 117 height 16
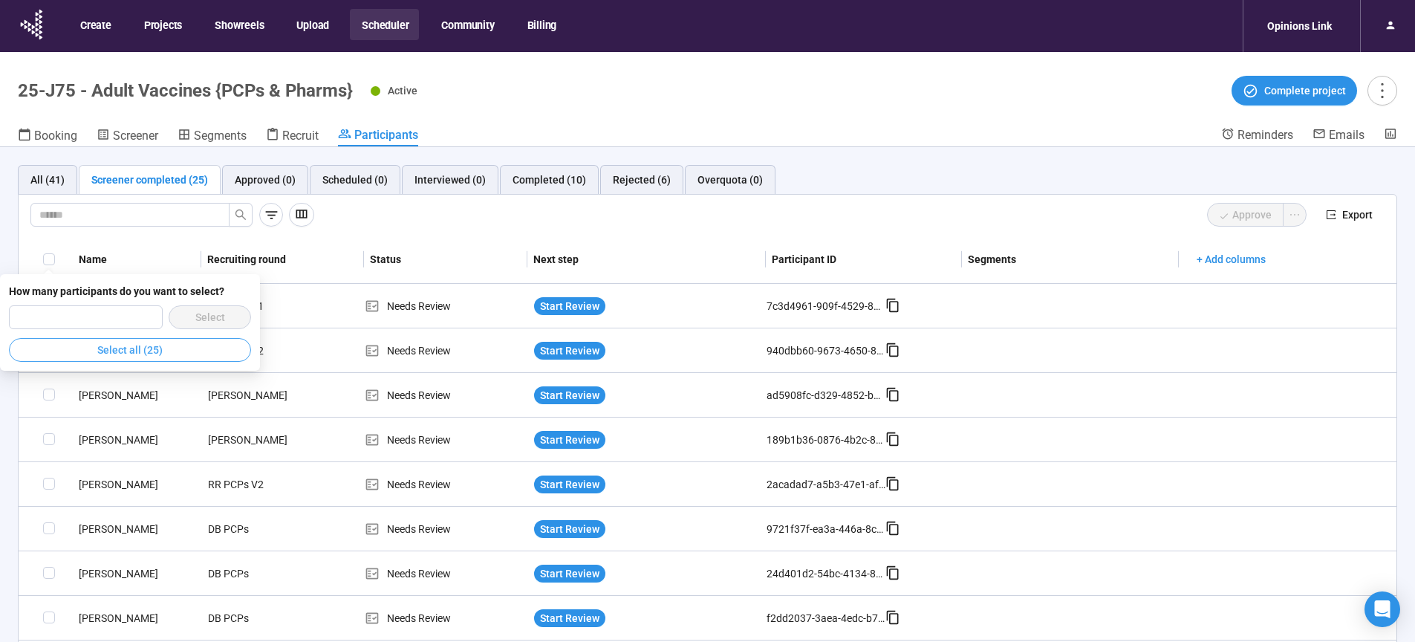
click at [131, 356] on span "Select all (25)" at bounding box center [129, 350] width 65 height 16
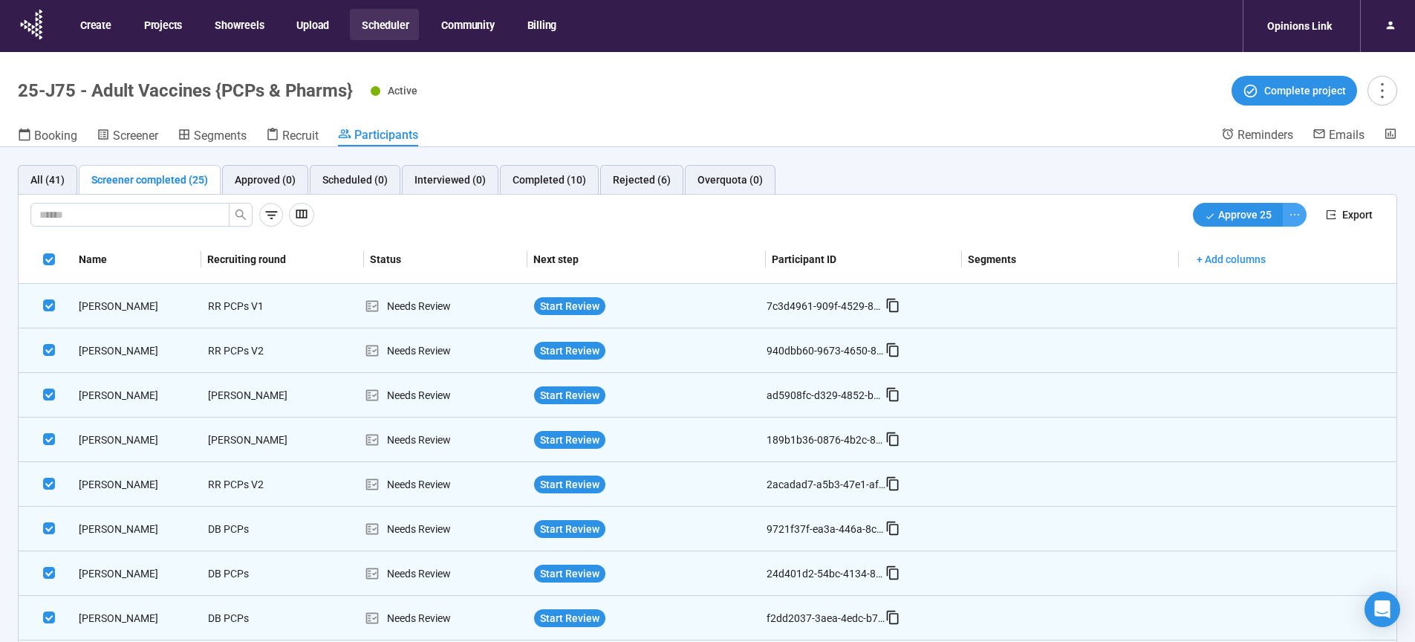
click at [1288, 219] on icon "ellipsis" at bounding box center [1294, 215] width 12 height 12
click at [1220, 272] on span "Decline" at bounding box center [1235, 268] width 94 height 16
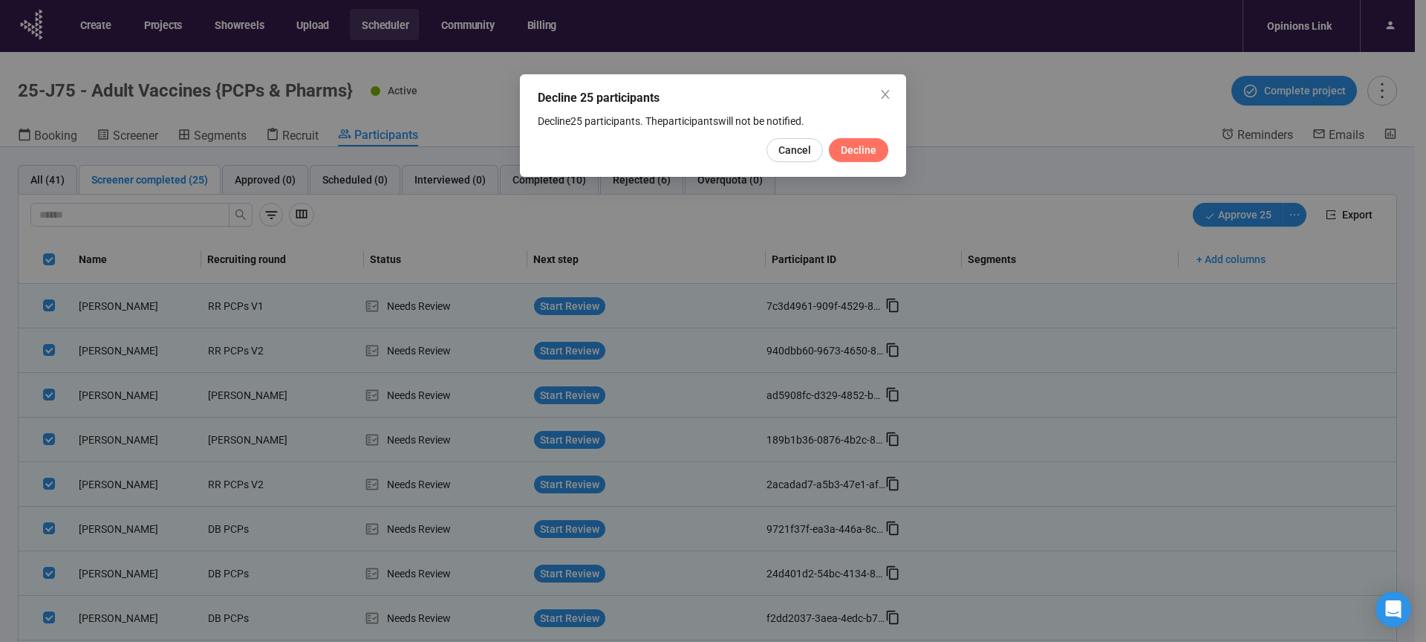
click at [876, 154] on span "Decline" at bounding box center [859, 150] width 36 height 16
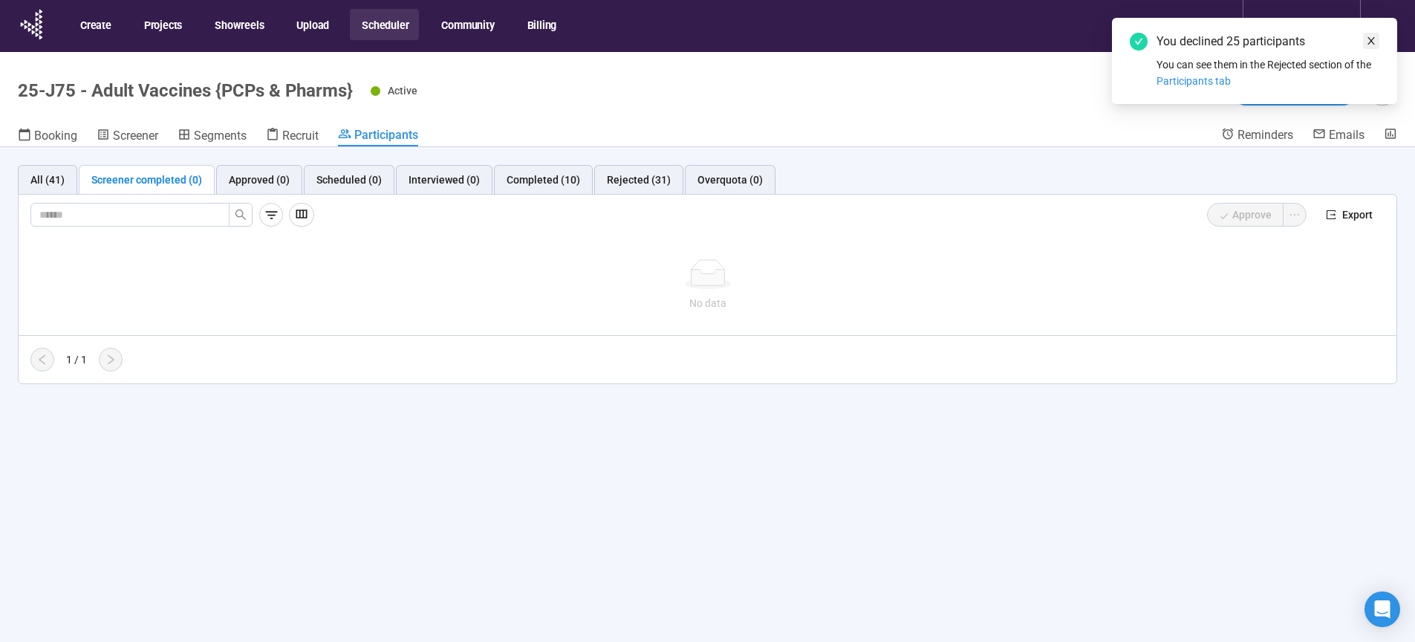
click at [1369, 39] on icon "close" at bounding box center [1370, 40] width 7 height 7
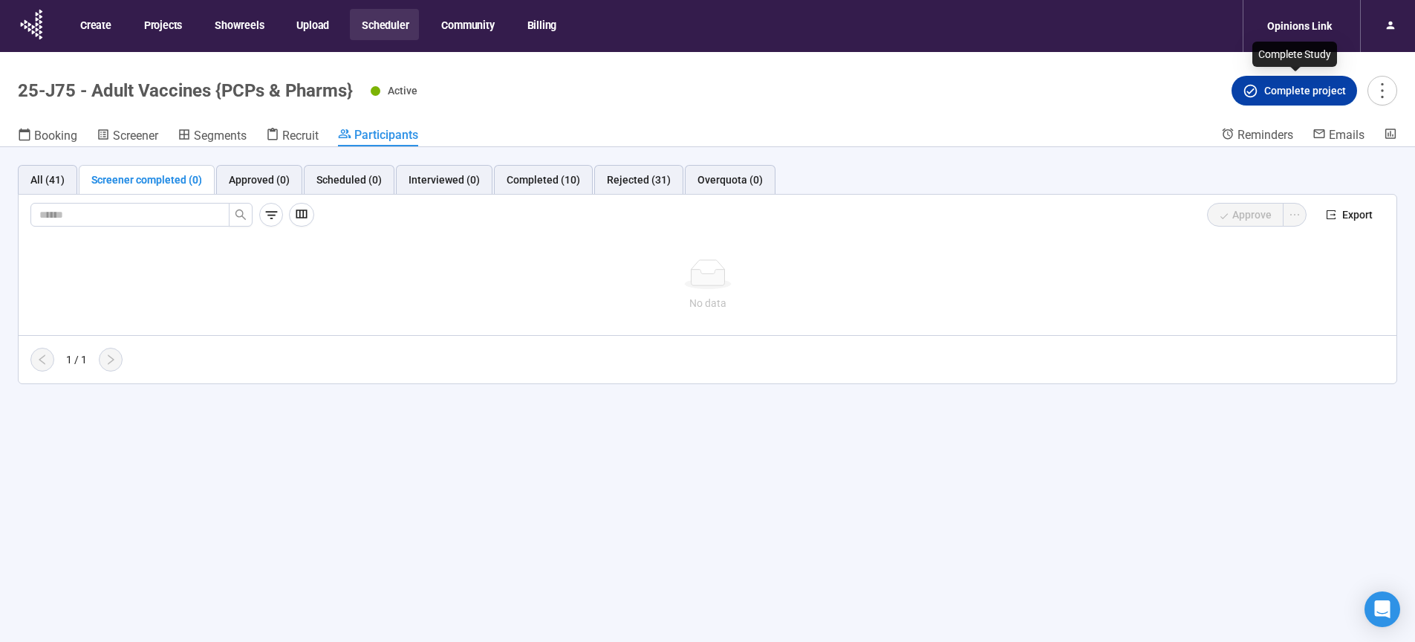
click at [1262, 90] on span "Complete project" at bounding box center [1293, 90] width 103 height 16
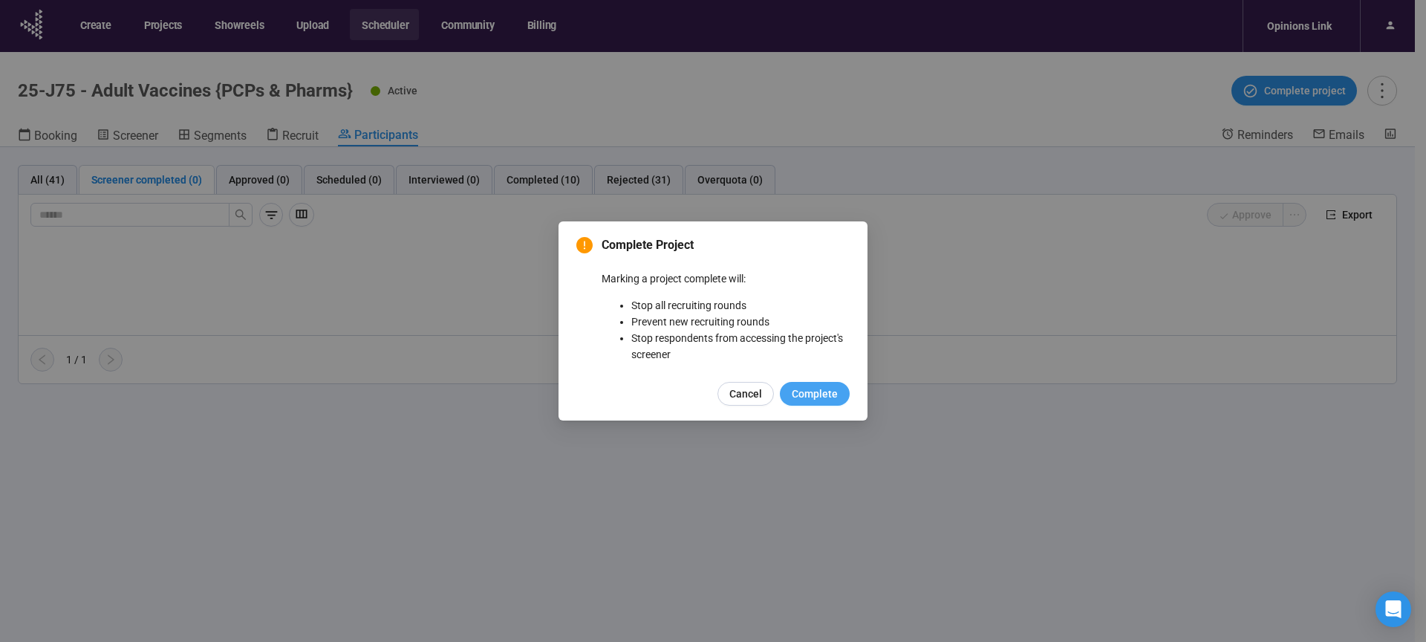
click at [808, 393] on span "Complete" at bounding box center [815, 393] width 46 height 16
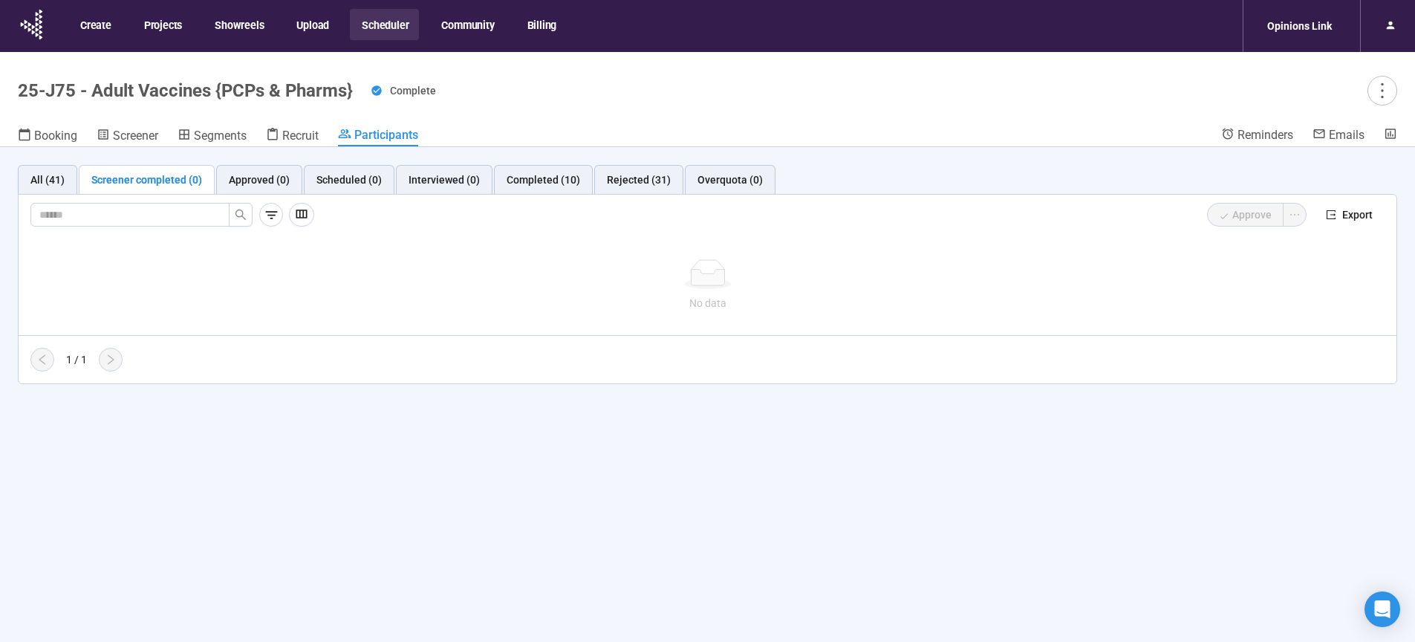
click at [382, 27] on button "Scheduler" at bounding box center [384, 24] width 69 height 31
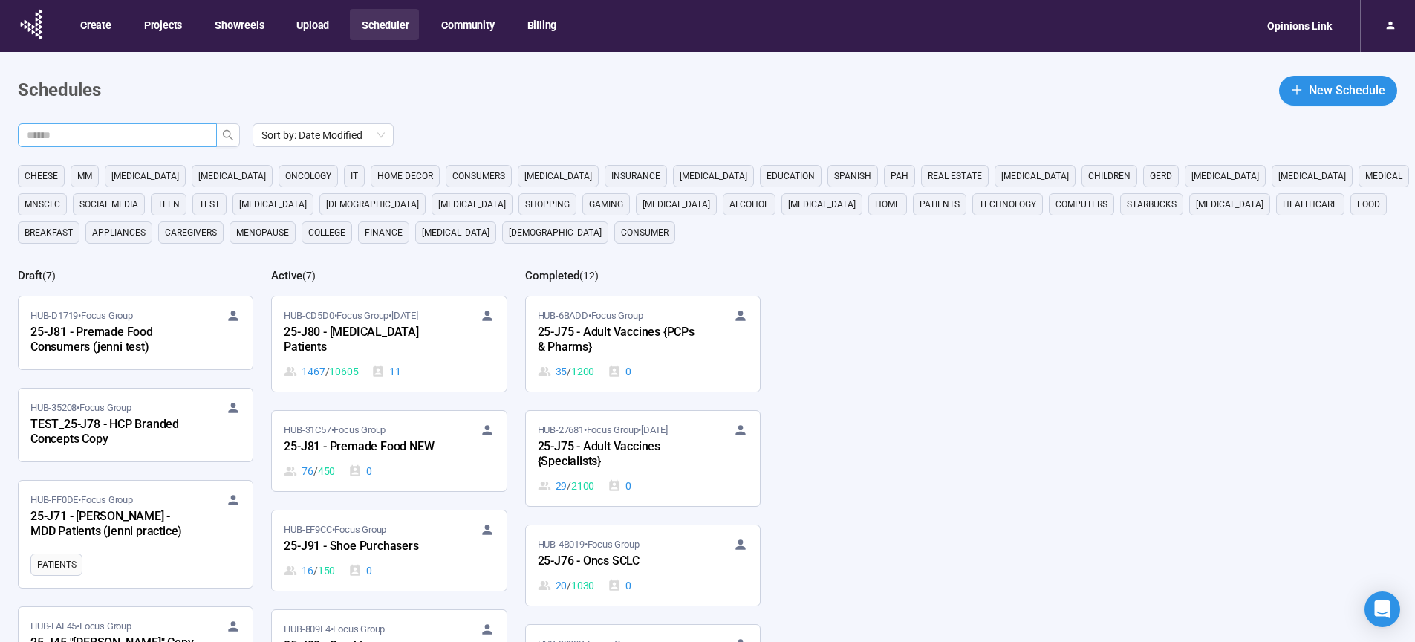
click at [130, 143] on input "text" at bounding box center [111, 135] width 169 height 16
type input "**"
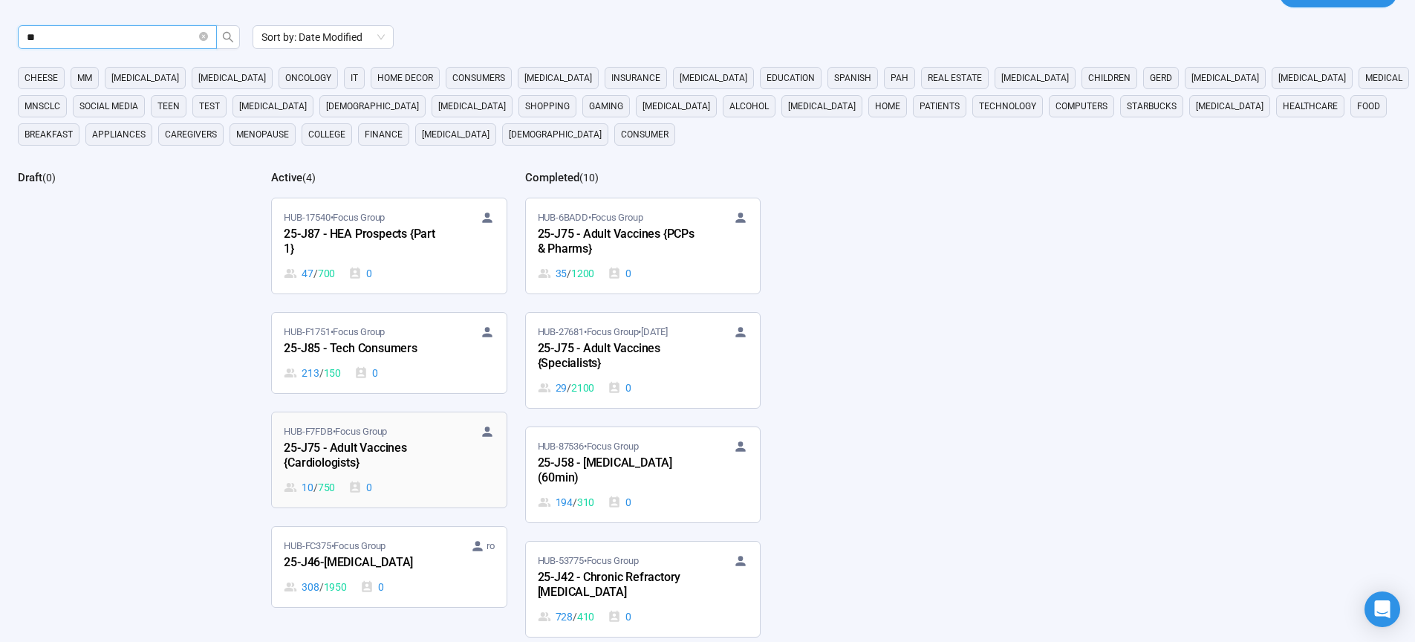
click at [352, 454] on div "25-J75 - Adult Vaccines {Cardiologists}" at bounding box center [365, 456] width 163 height 34
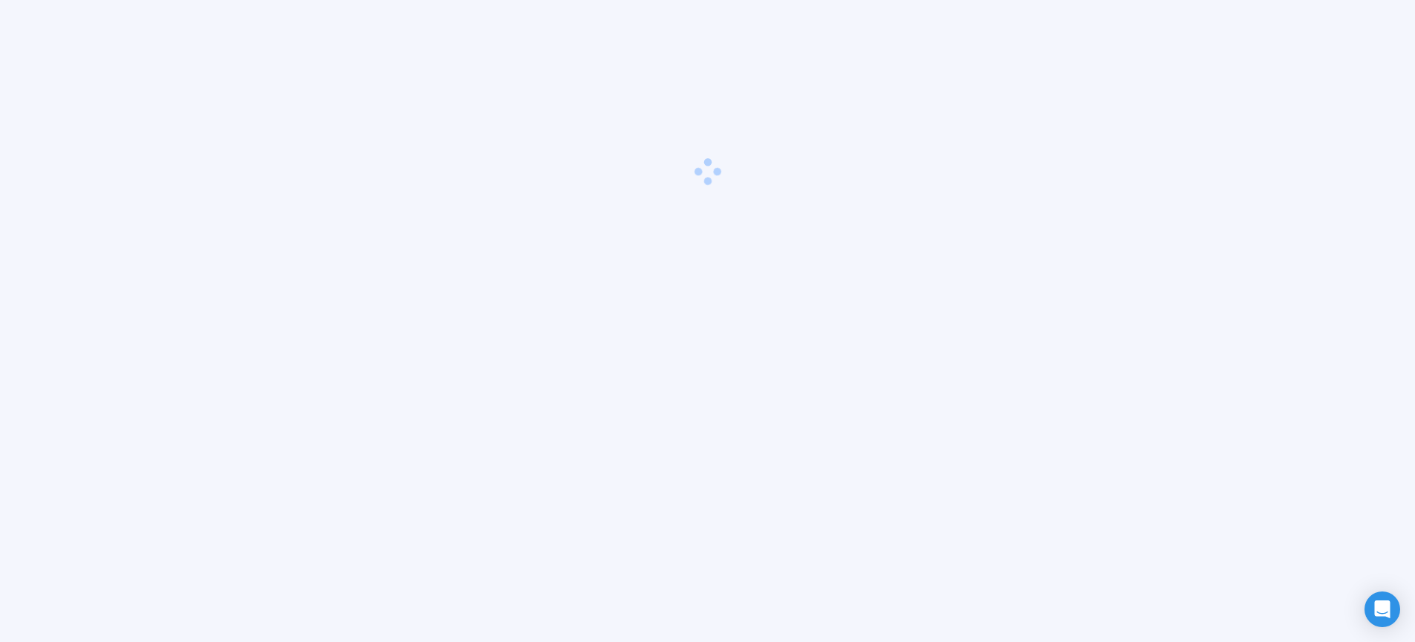
scroll to position [52, 0]
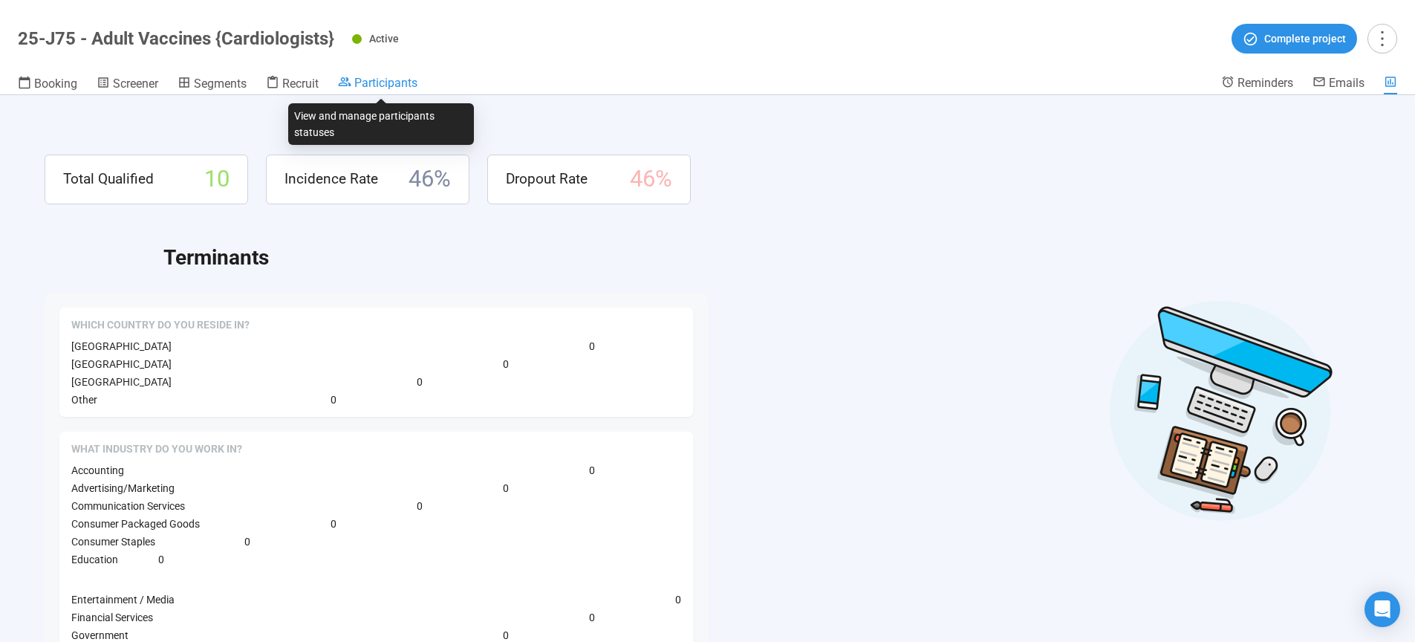
click at [393, 81] on span "Participants" at bounding box center [385, 83] width 63 height 14
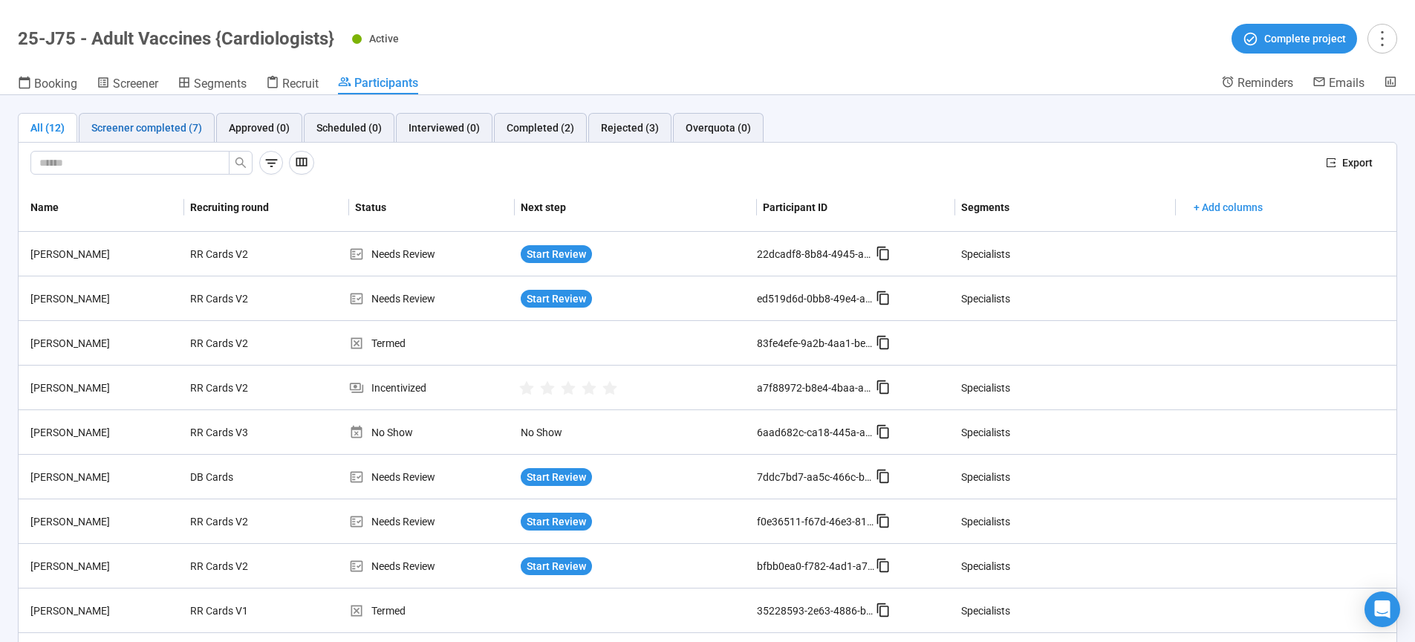
click at [177, 131] on div "Screener completed (7)" at bounding box center [146, 128] width 111 height 16
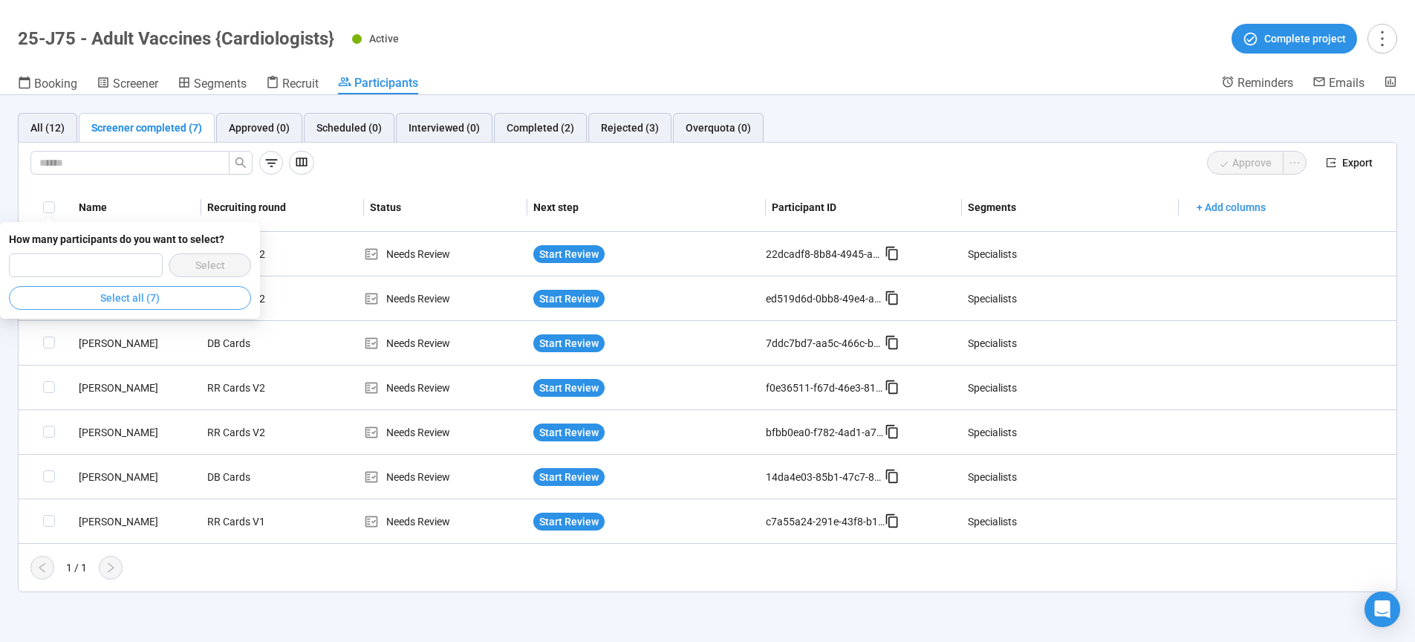
click at [121, 305] on span "Select all (7)" at bounding box center [129, 298] width 59 height 16
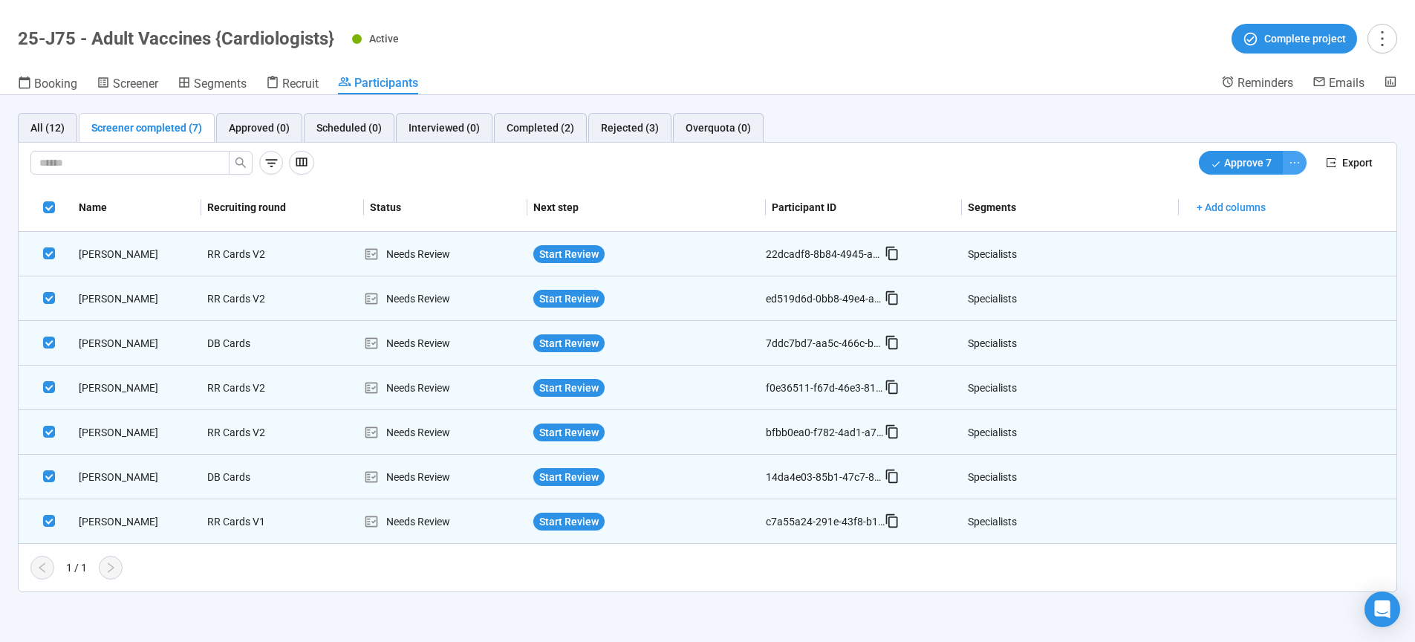
click at [1295, 159] on icon "ellipsis" at bounding box center [1294, 163] width 12 height 12
click at [1227, 209] on span "Decline" at bounding box center [1246, 216] width 94 height 16
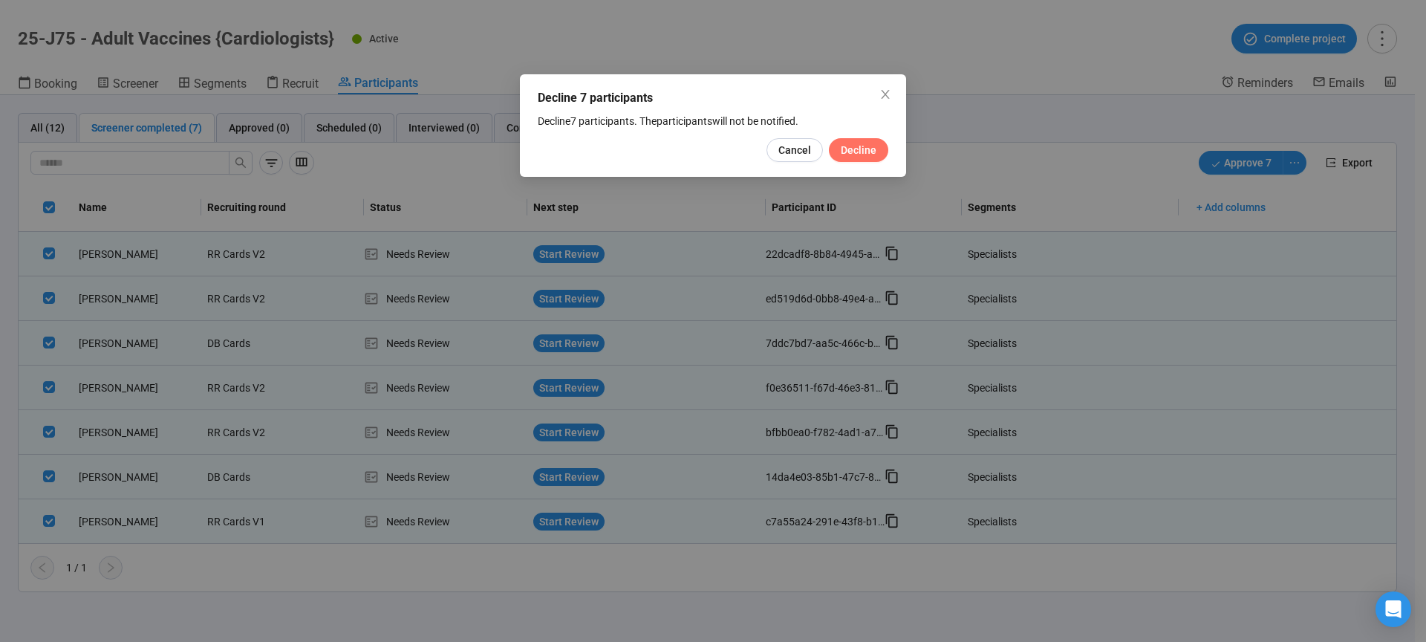
click at [871, 151] on span "Decline" at bounding box center [859, 150] width 36 height 16
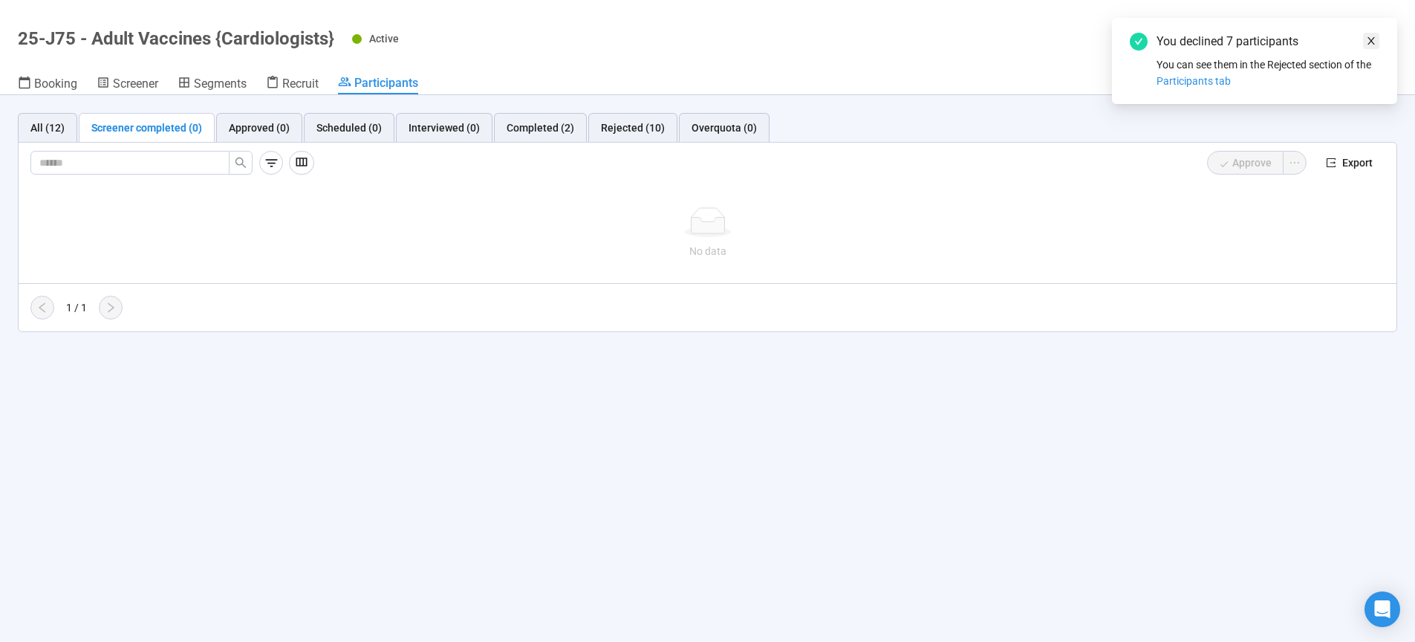
click at [1373, 41] on icon "close" at bounding box center [1371, 41] width 10 height 10
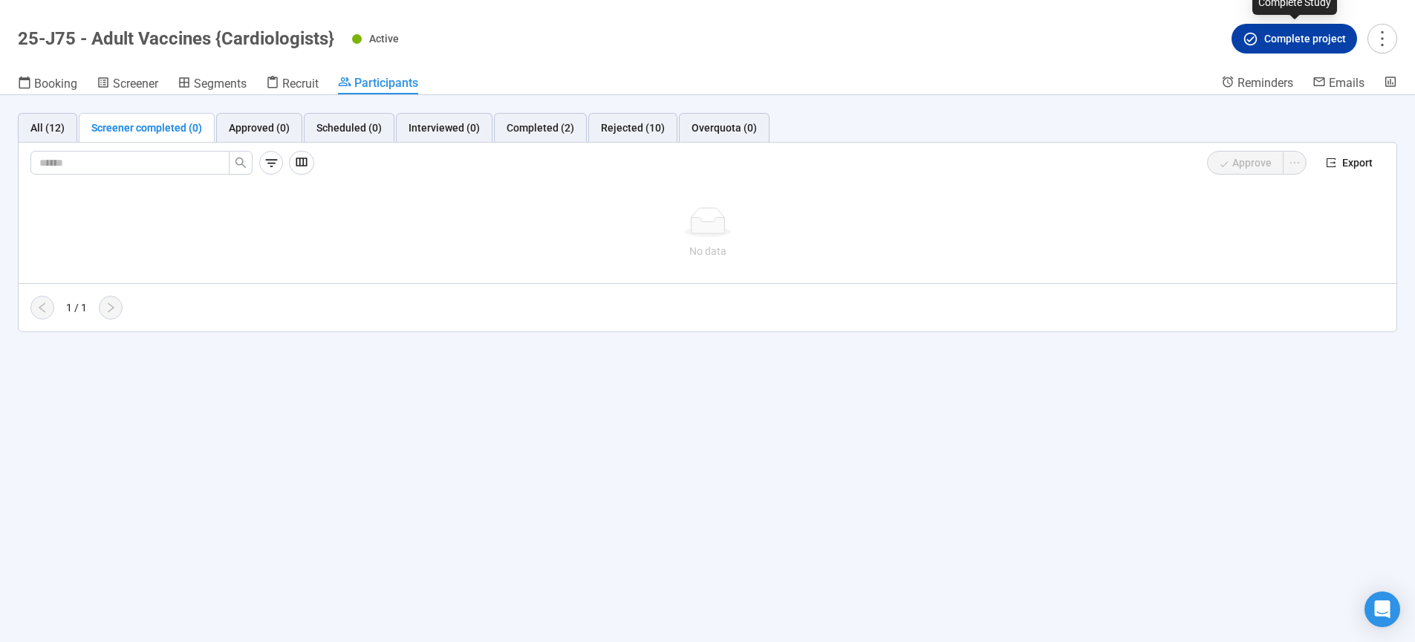
click at [1256, 42] on icon "button" at bounding box center [1250, 39] width 16 height 16
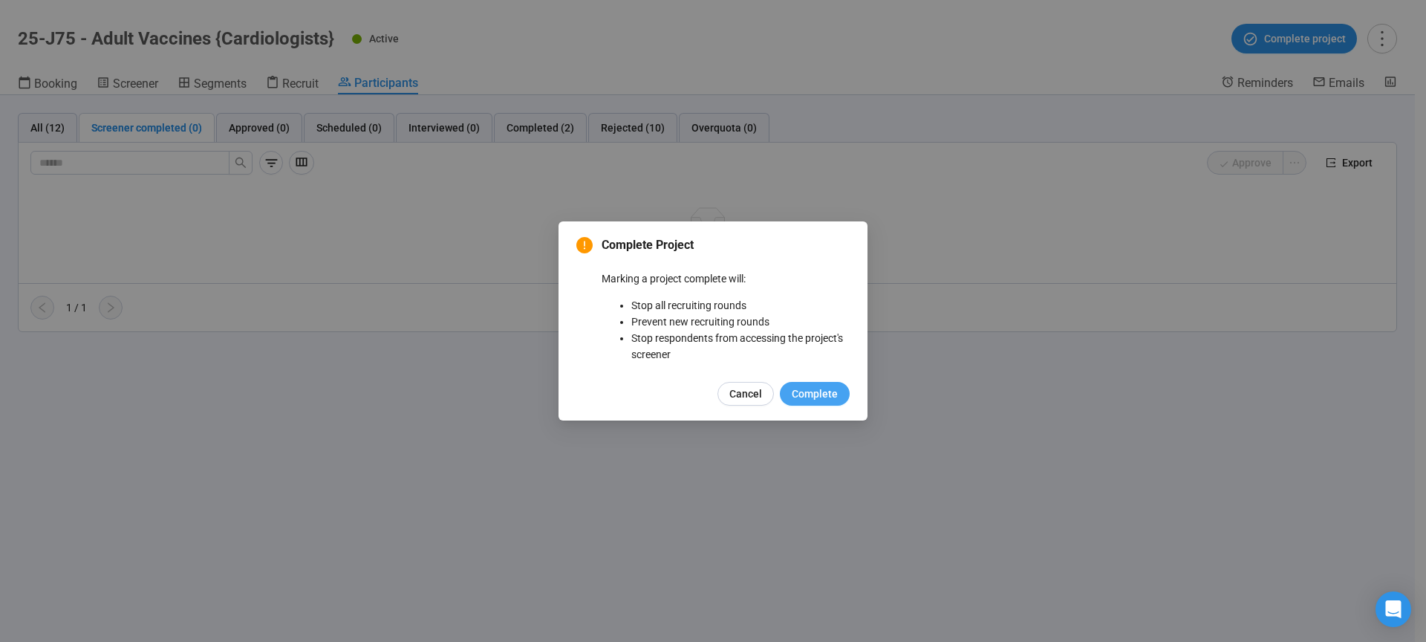
click at [813, 392] on span "Complete" at bounding box center [815, 393] width 46 height 16
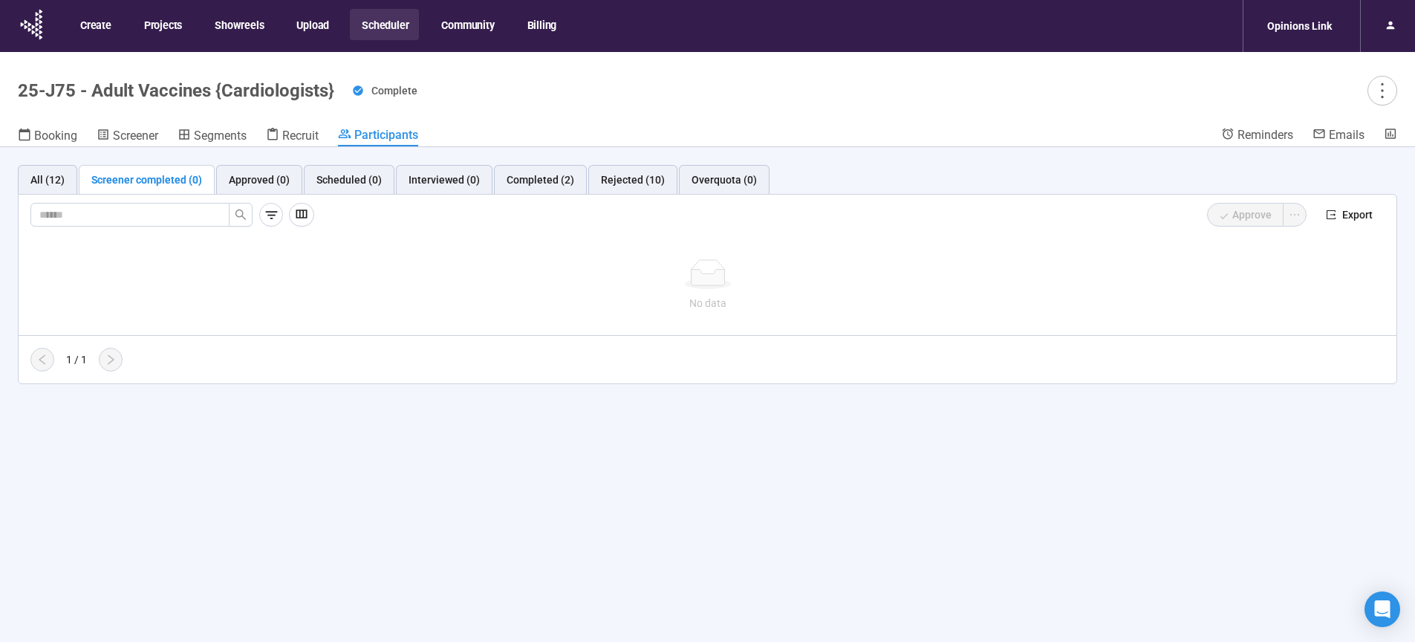
click at [394, 27] on button "Scheduler" at bounding box center [384, 24] width 69 height 31
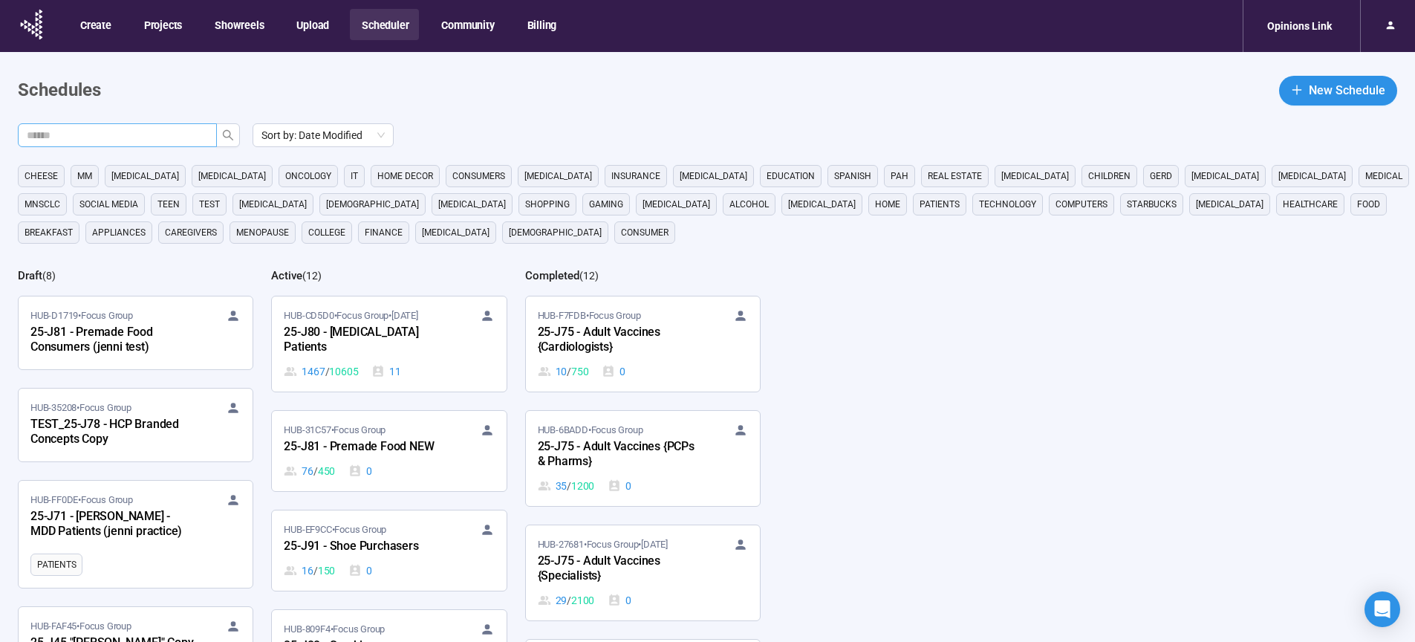
click at [137, 137] on input "text" at bounding box center [111, 135] width 169 height 16
type input "**"
